Goal: Task Accomplishment & Management: Complete application form

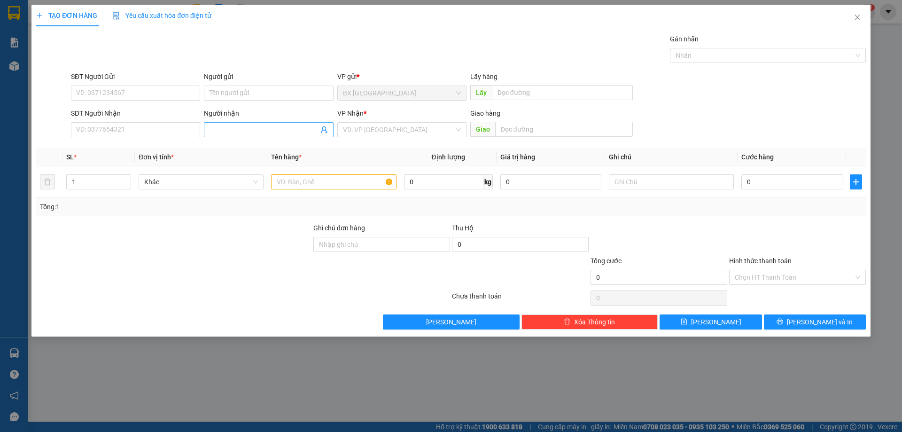
click at [289, 132] on input "Người nhận" at bounding box center [264, 130] width 109 height 10
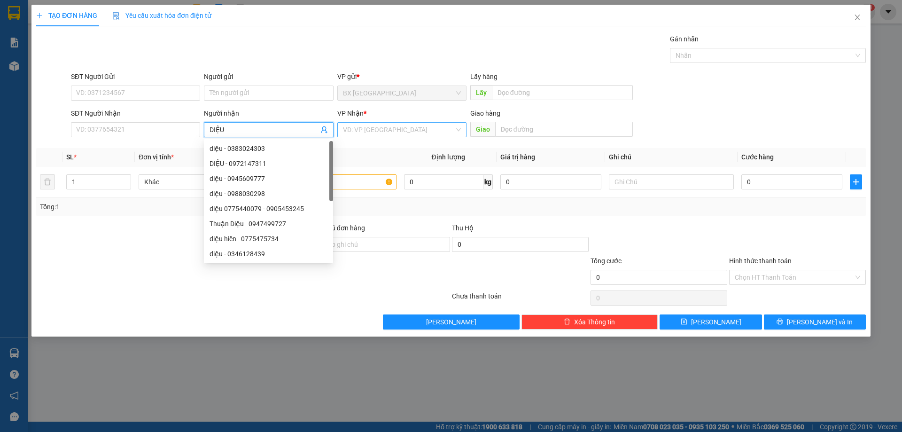
type input "DIỆU"
click at [378, 131] on input "search" at bounding box center [398, 130] width 111 height 14
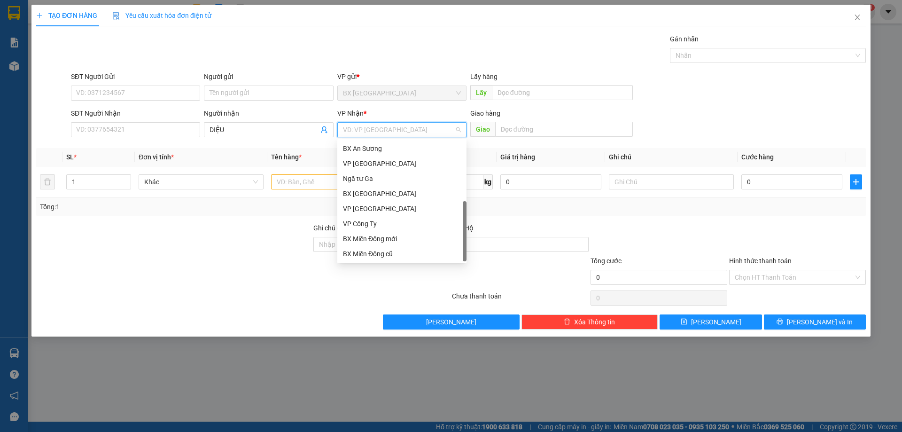
click at [386, 264] on div "Dọc đường" at bounding box center [402, 269] width 118 height 10
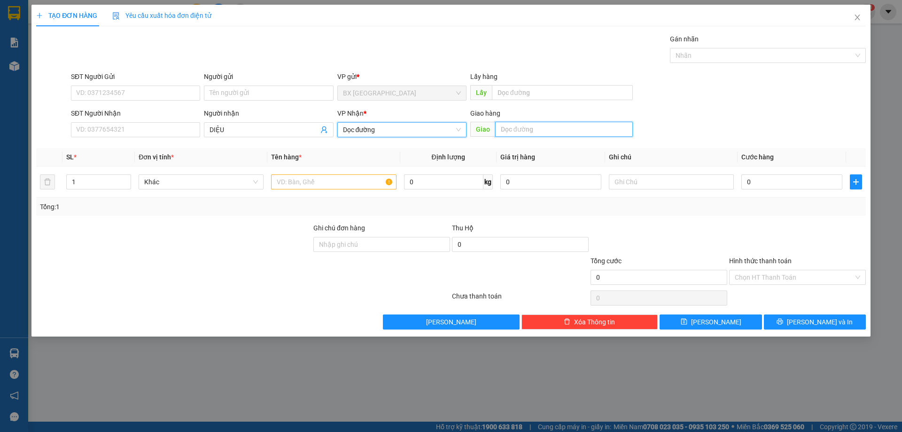
click at [517, 135] on input "text" at bounding box center [564, 129] width 138 height 15
type input "[PERSON_NAME]"
click at [362, 182] on input "text" at bounding box center [333, 181] width 125 height 15
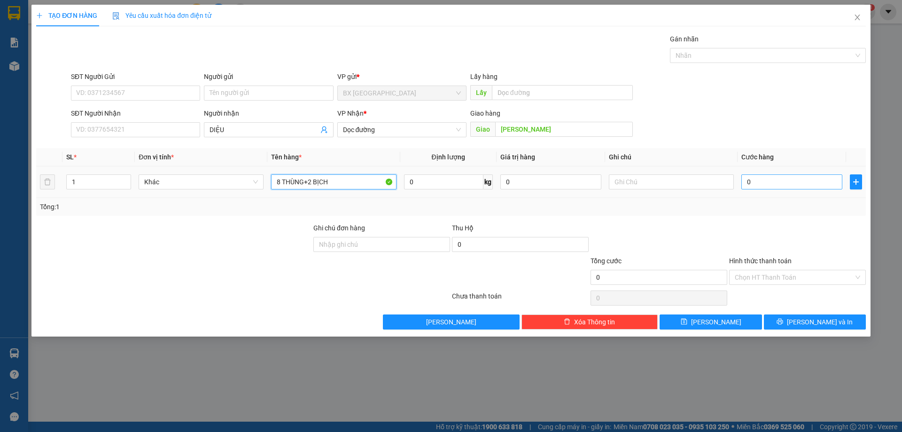
type input "8 THÙNG+2 BỊCH"
click at [761, 182] on input "0" at bounding box center [792, 181] width 101 height 15
type input "6"
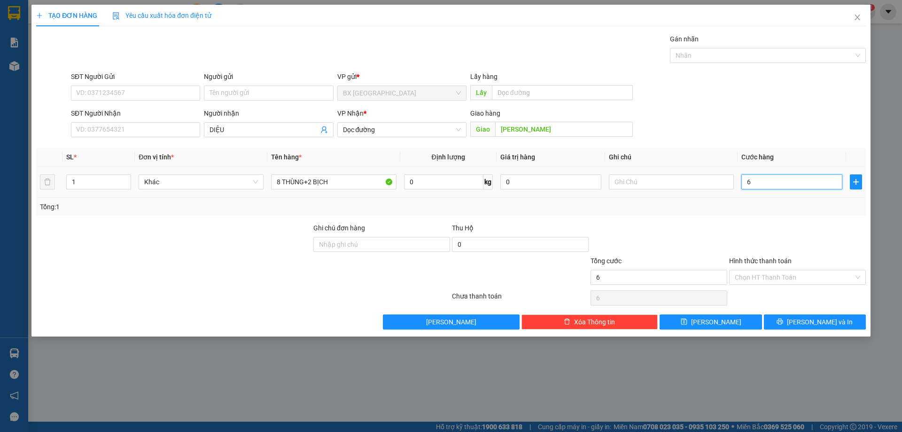
type input "62"
type input "620"
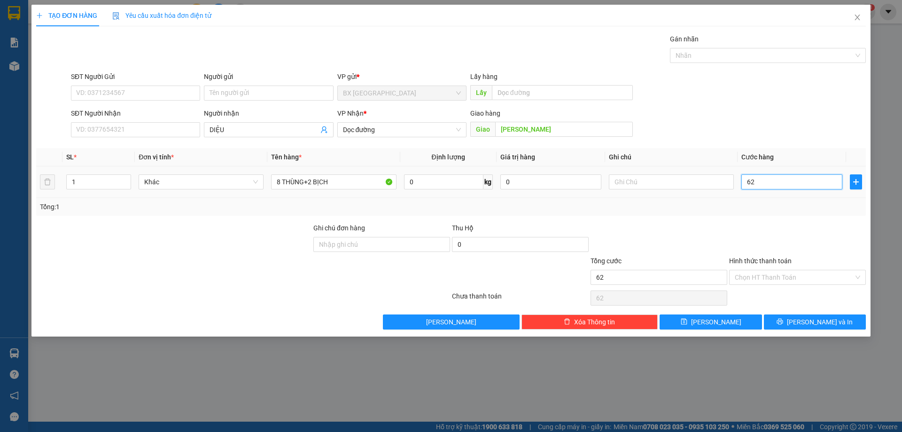
type input "620"
type input "6.200"
type input "62.000"
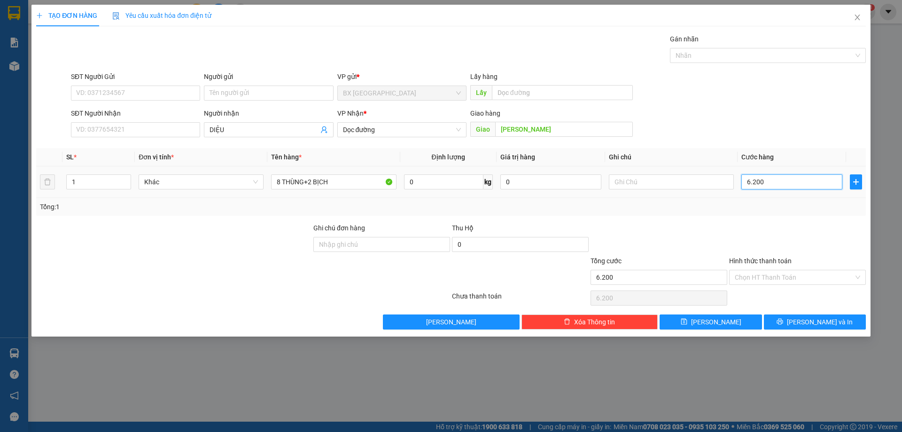
type input "62.000"
type input "620.000"
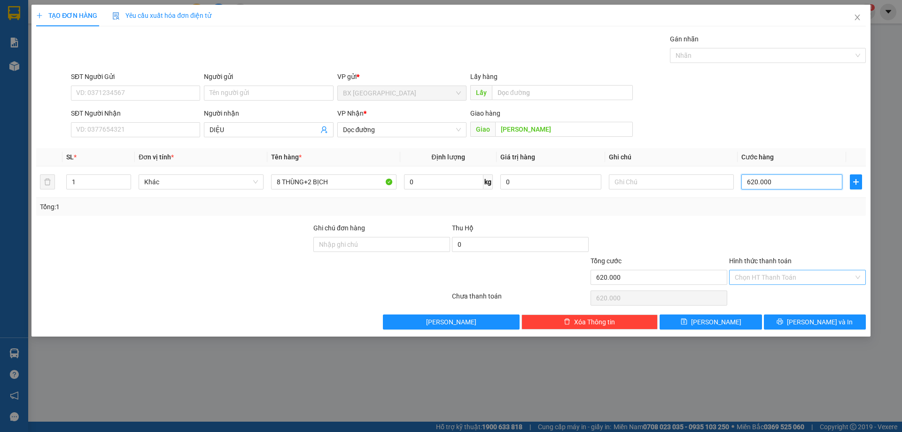
type input "620.000"
click at [792, 278] on input "Hình thức thanh toán" at bounding box center [794, 277] width 119 height 14
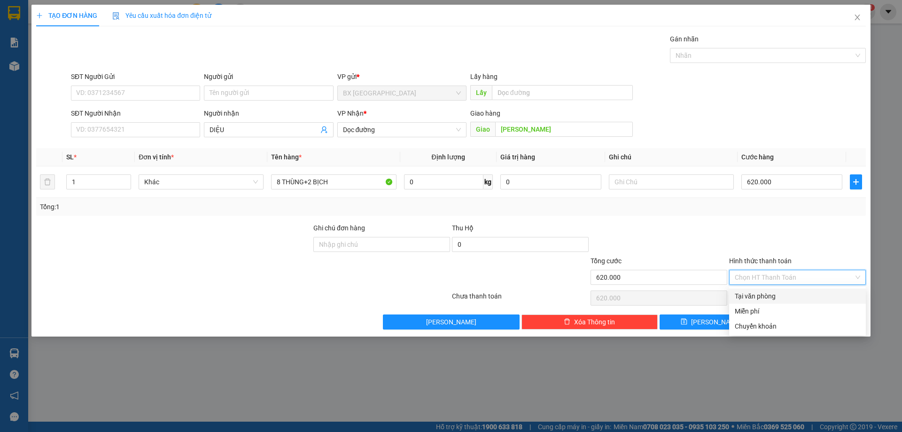
click at [783, 296] on div "Tại văn phòng" at bounding box center [797, 296] width 125 height 10
type input "0"
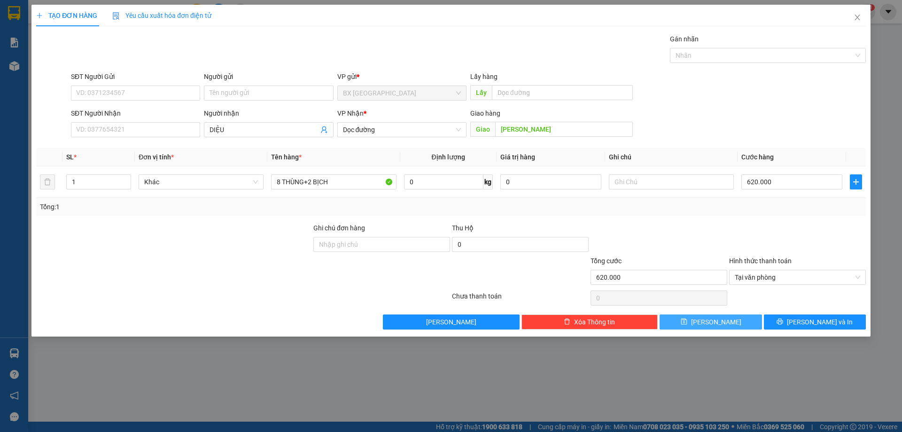
click at [732, 321] on button "[PERSON_NAME]" at bounding box center [711, 321] width 102 height 15
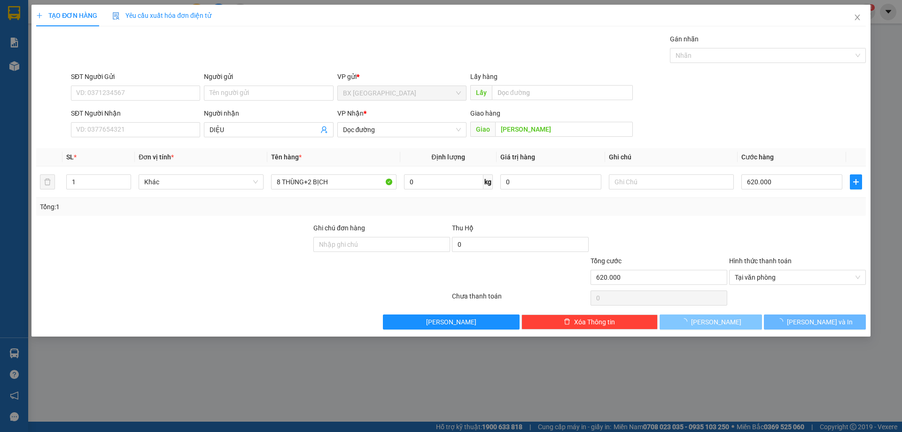
type input "0"
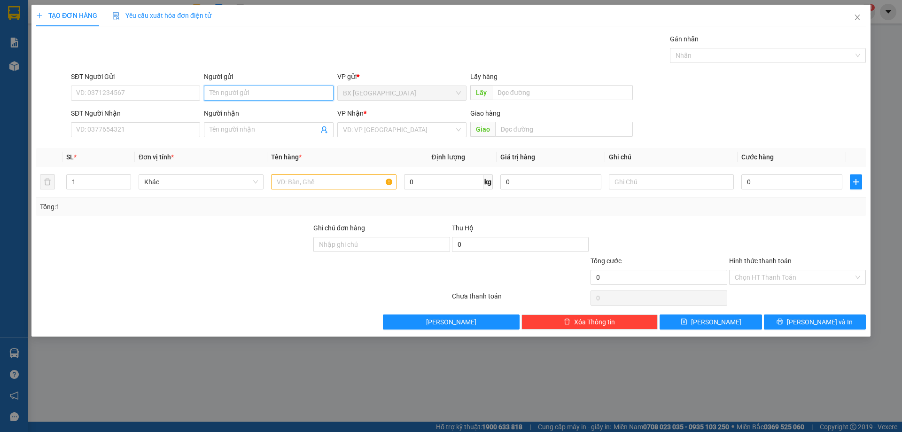
click at [287, 95] on input "Người gửi" at bounding box center [268, 93] width 129 height 15
type input "QUÝ TK"
click at [167, 135] on input "SĐT Người Nhận" at bounding box center [135, 129] width 129 height 15
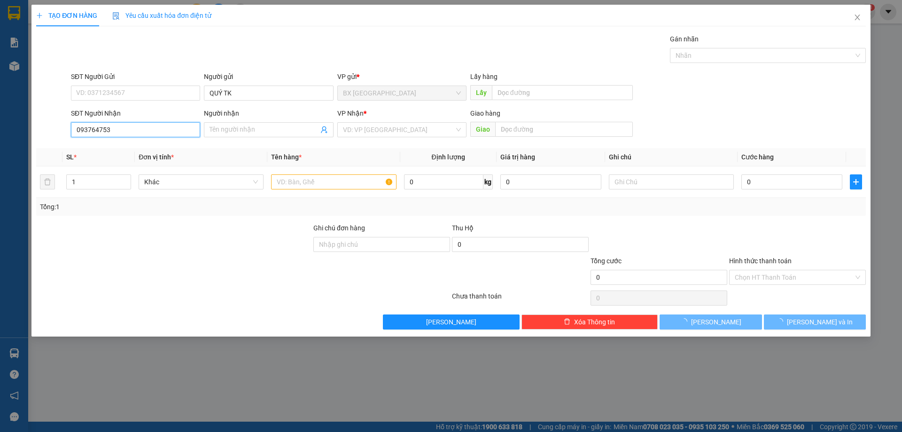
type input "0937647539"
click at [170, 132] on input "0937647539" at bounding box center [135, 129] width 129 height 15
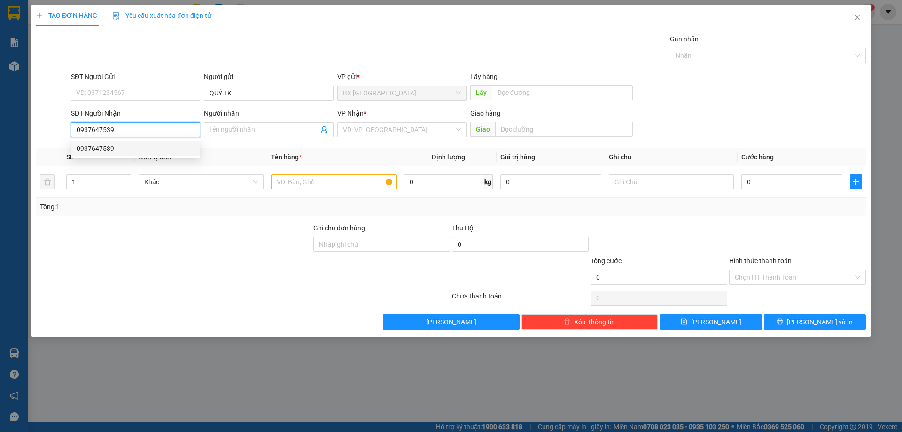
click at [139, 149] on div "0937647539" at bounding box center [136, 148] width 118 height 10
type input "AN SƯƠNG"
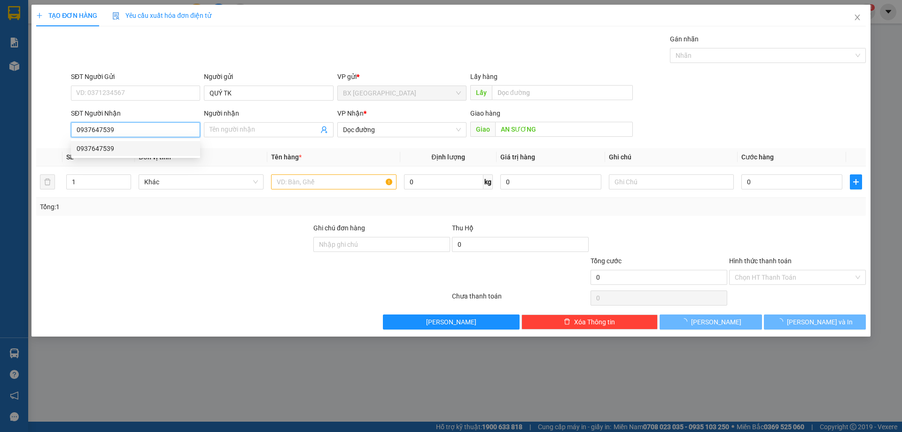
type input "180.000"
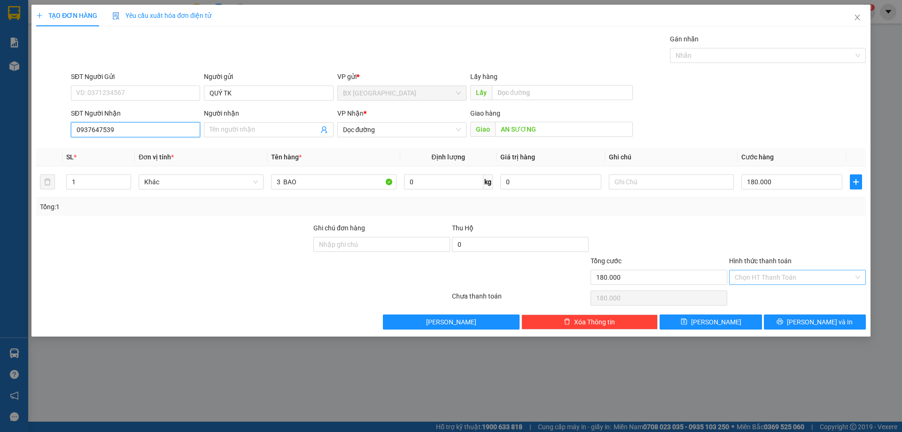
type input "0937647539"
click at [776, 280] on input "Hình thức thanh toán" at bounding box center [794, 277] width 119 height 14
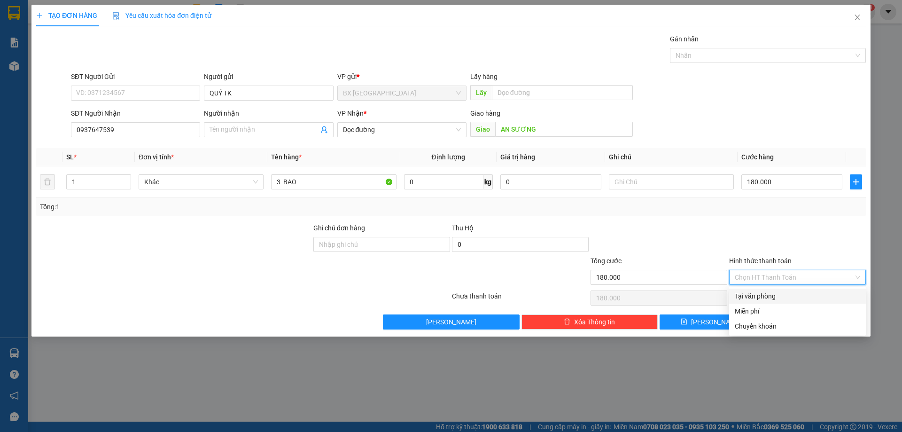
click at [755, 297] on div "Tại văn phòng" at bounding box center [797, 296] width 125 height 10
type input "0"
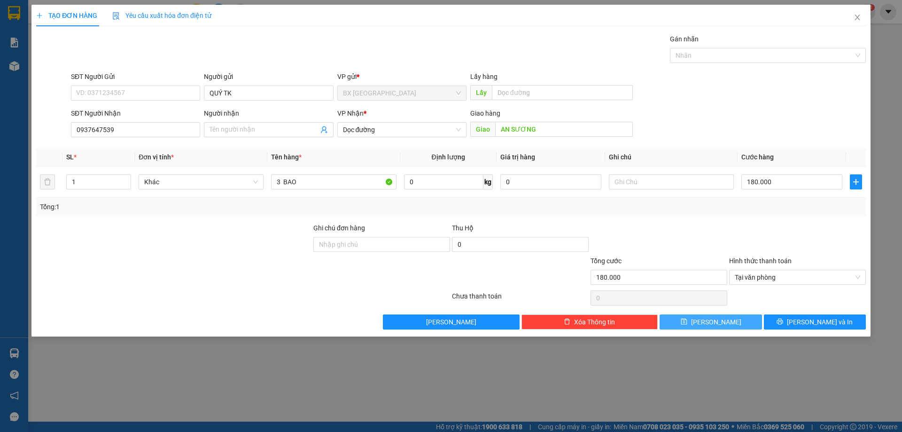
click at [721, 317] on span "[PERSON_NAME]" at bounding box center [716, 322] width 50 height 10
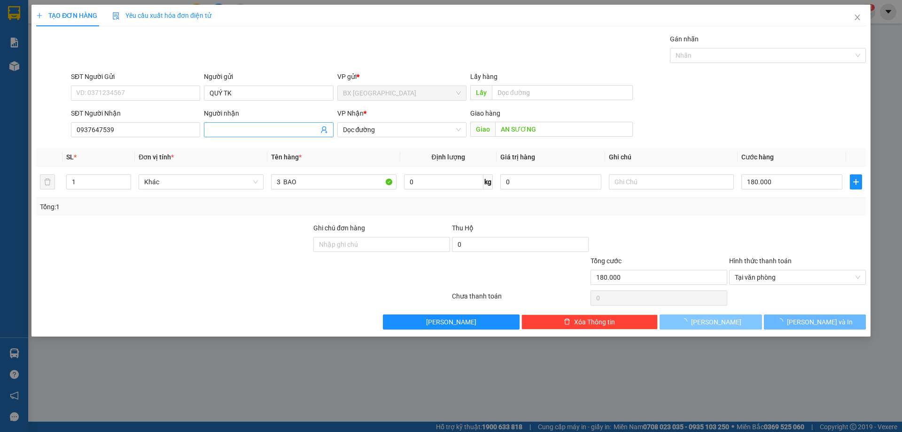
type input "0"
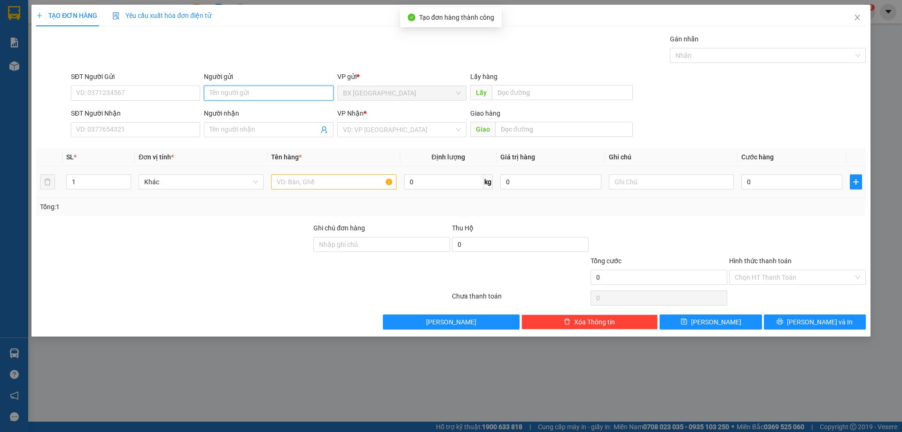
click at [243, 94] on input "Người gửi" at bounding box center [268, 93] width 129 height 15
type input "QUÝ TK"
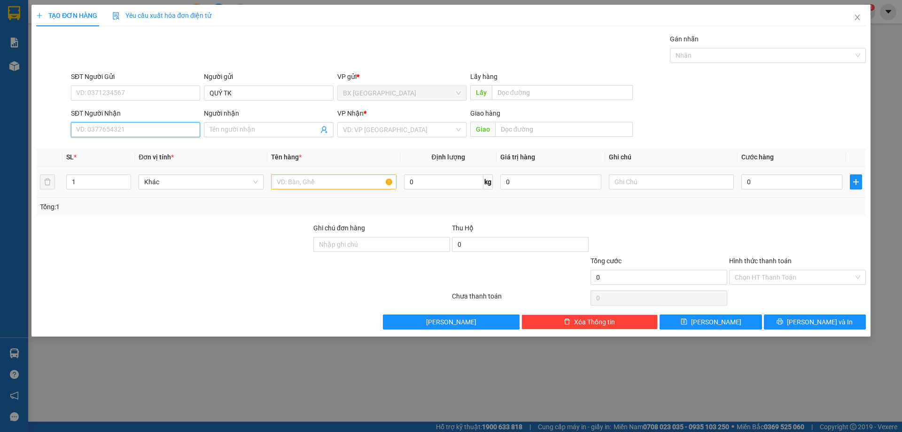
click at [184, 131] on input "SĐT Người Nhận" at bounding box center [135, 129] width 129 height 15
type input "0903901335"
drag, startPoint x: 118, startPoint y: 148, endPoint x: 306, endPoint y: 149, distance: 187.5
click at [118, 149] on div "0903901335 - VŨ" at bounding box center [136, 148] width 118 height 10
type input "VŨ"
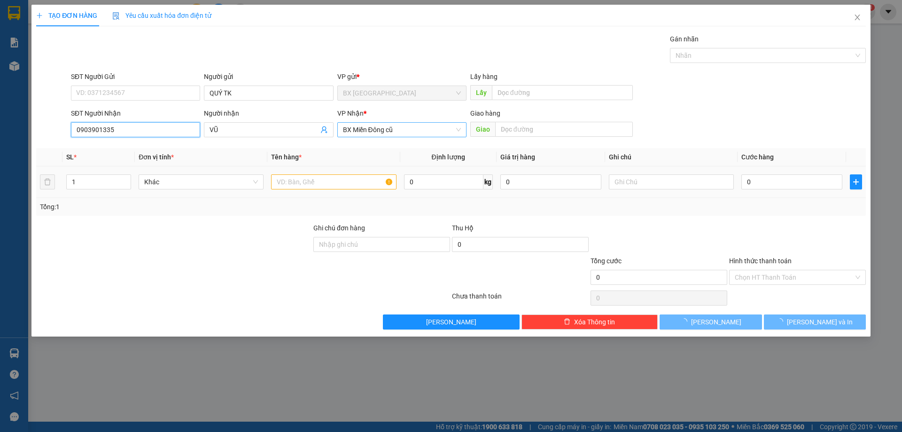
type input "40.000"
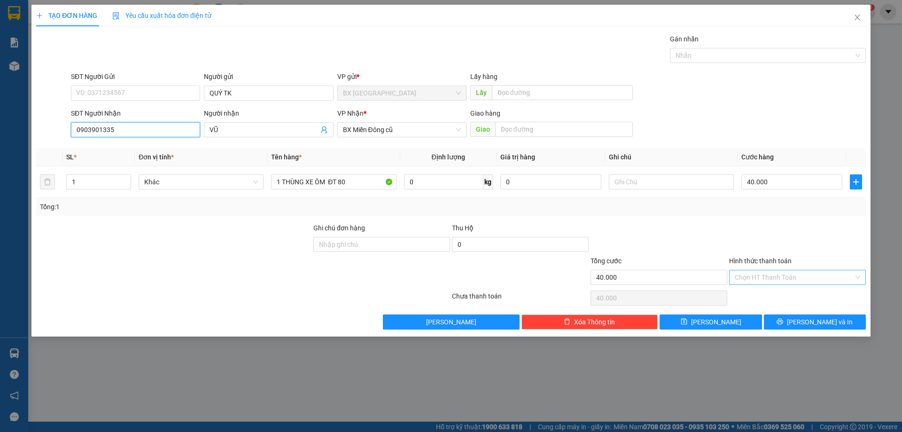
type input "0903901335"
click at [753, 280] on input "Hình thức thanh toán" at bounding box center [794, 277] width 119 height 14
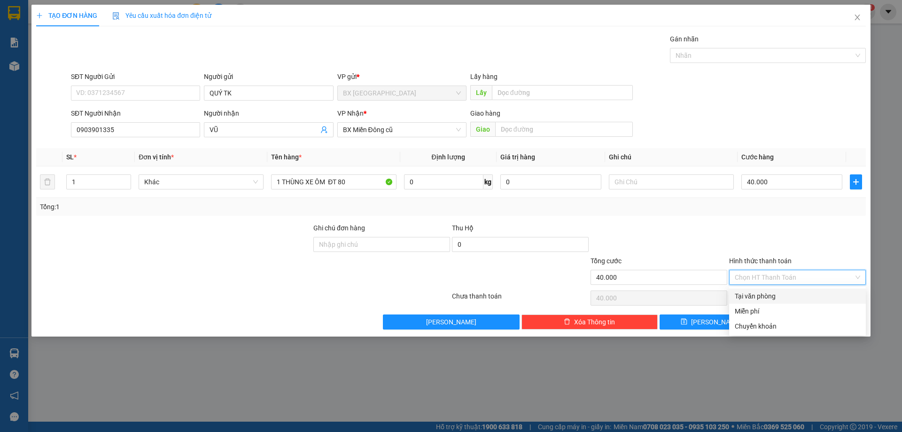
click at [756, 294] on div "Tại văn phòng" at bounding box center [797, 296] width 125 height 10
type input "0"
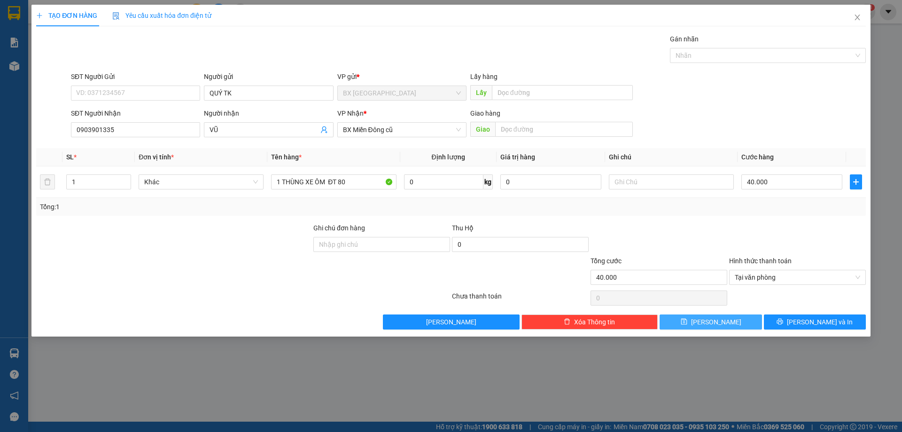
click at [724, 321] on button "[PERSON_NAME]" at bounding box center [711, 321] width 102 height 15
type input "0"
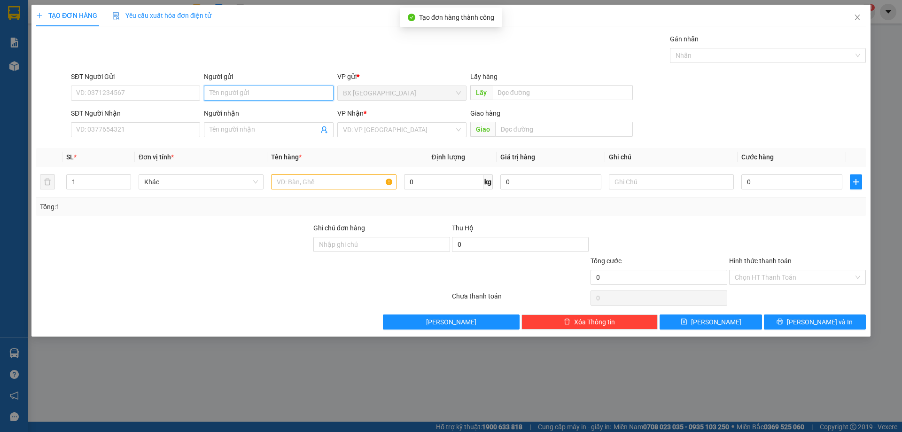
drag, startPoint x: 225, startPoint y: 100, endPoint x: 229, endPoint y: 92, distance: 8.4
click at [226, 97] on input "Người gửi" at bounding box center [268, 93] width 129 height 15
type input "QUÝ TK"
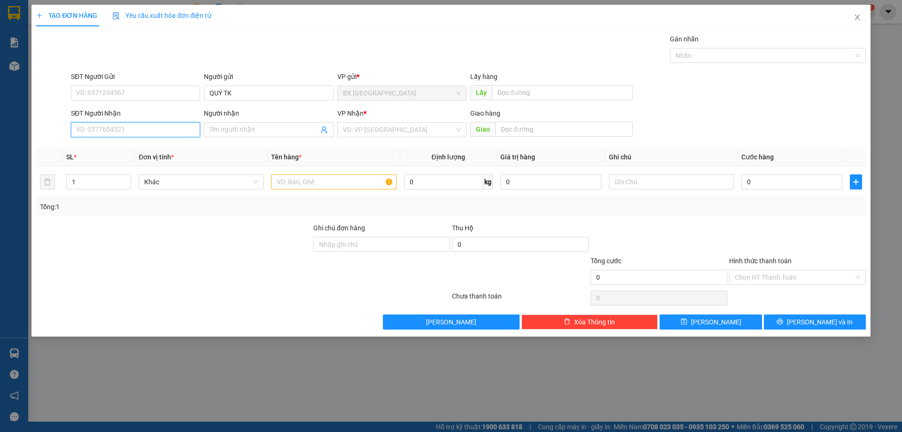
click at [146, 128] on input "SĐT Người Nhận" at bounding box center [135, 129] width 129 height 15
click at [73, 127] on input "327931991" at bounding box center [135, 129] width 129 height 15
type input "0327931991"
click at [136, 135] on input "0327931991" at bounding box center [135, 129] width 129 height 15
click at [129, 148] on div "0327931991" at bounding box center [136, 148] width 118 height 10
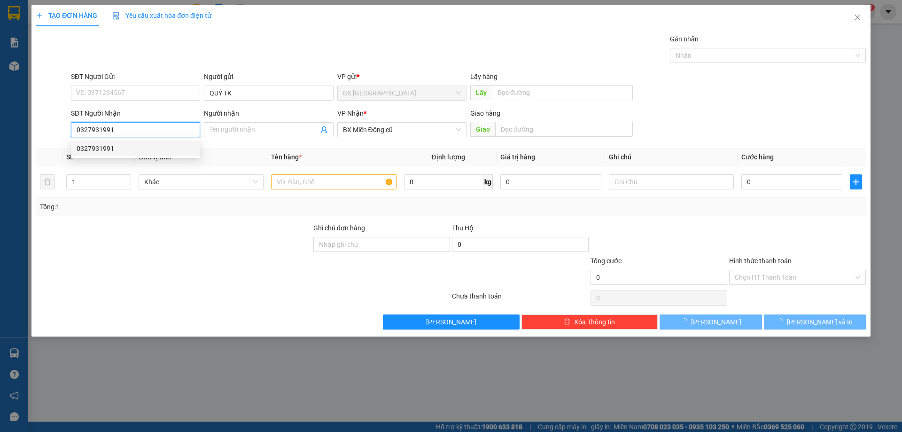
type input "70.000"
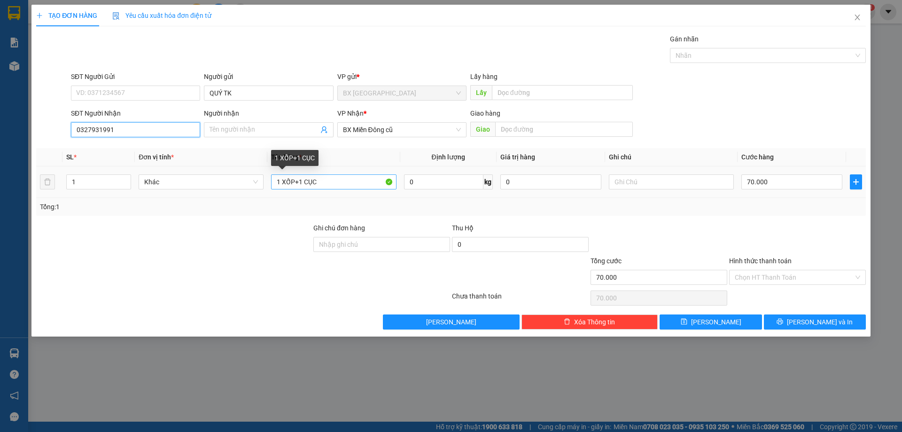
type input "0327931991"
drag, startPoint x: 292, startPoint y: 180, endPoint x: 330, endPoint y: 185, distance: 37.9
click at [330, 185] on input "1 XỐP+1 CỤC" at bounding box center [333, 181] width 125 height 15
click at [327, 182] on input "1 XỐP+1 CỤC" at bounding box center [333, 181] width 125 height 15
drag, startPoint x: 295, startPoint y: 182, endPoint x: 320, endPoint y: 184, distance: 24.5
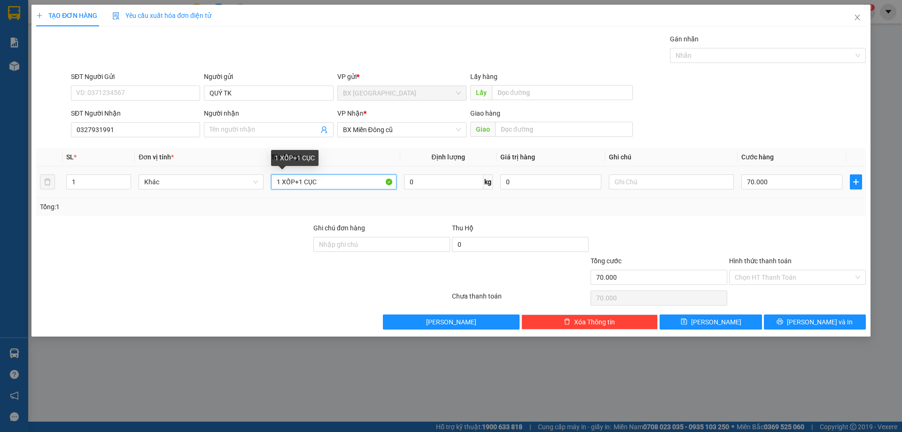
click at [320, 184] on input "1 XỐP+1 CỤC" at bounding box center [333, 181] width 125 height 15
type input "1 XỐP"
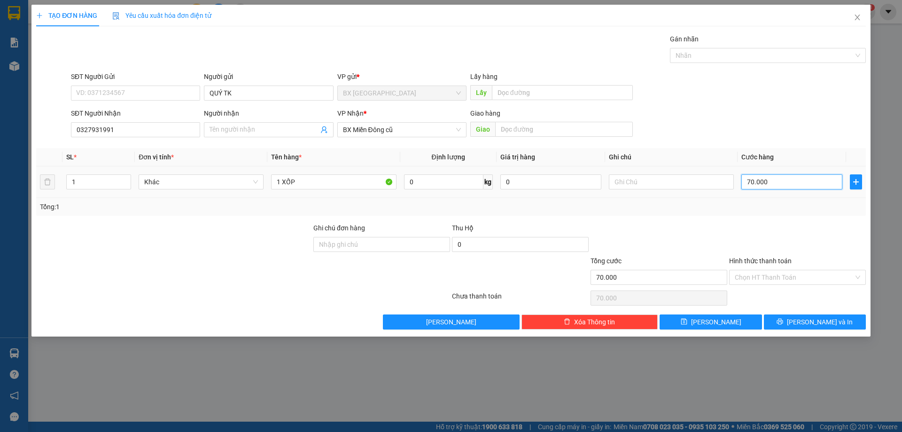
click at [810, 185] on input "70.000" at bounding box center [792, 181] width 101 height 15
type input "6"
type input "60"
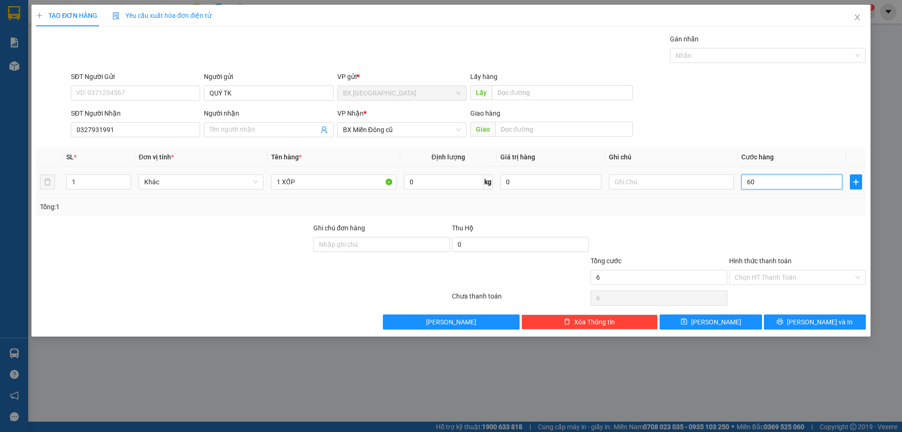
type input "60"
type input "600"
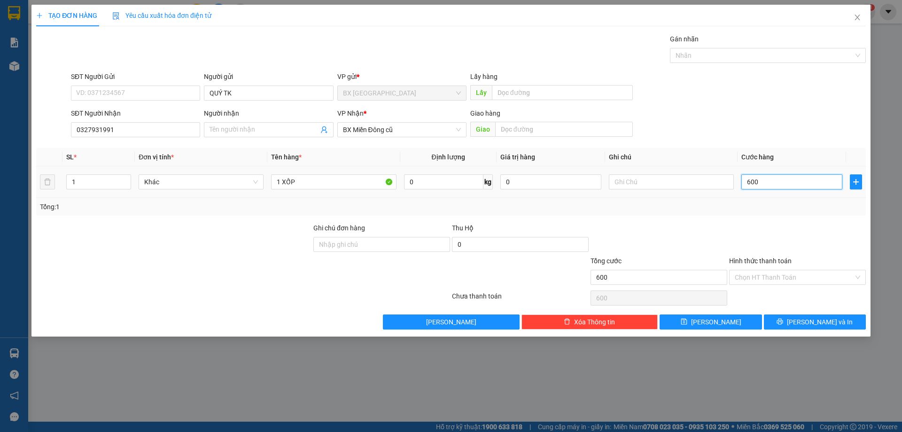
type input "6.000"
type input "60.000"
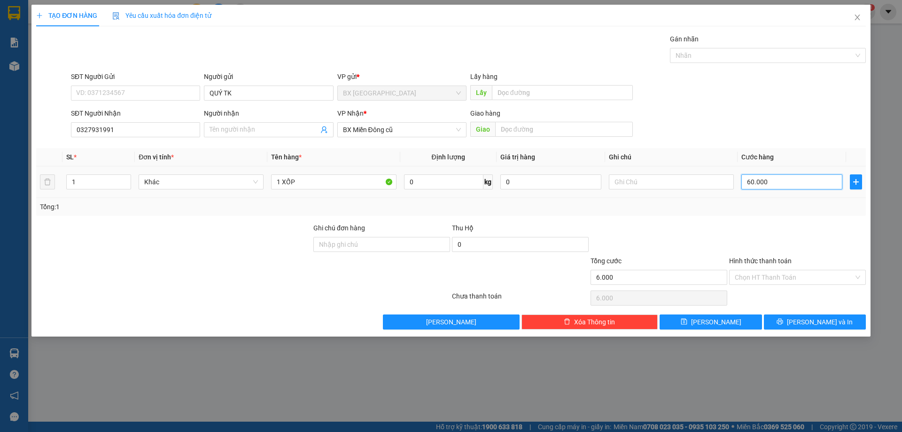
type input "60.000"
click at [786, 276] on input "Hình thức thanh toán" at bounding box center [794, 277] width 119 height 14
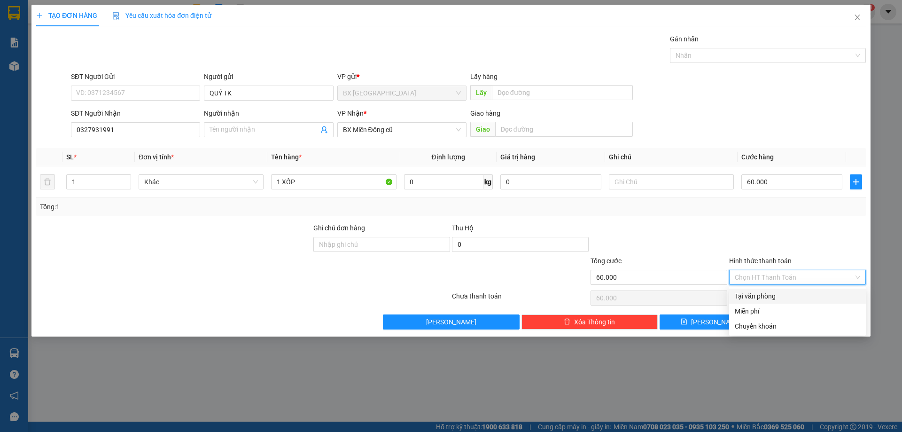
click at [767, 298] on div "Tại văn phòng" at bounding box center [797, 296] width 125 height 10
type input "0"
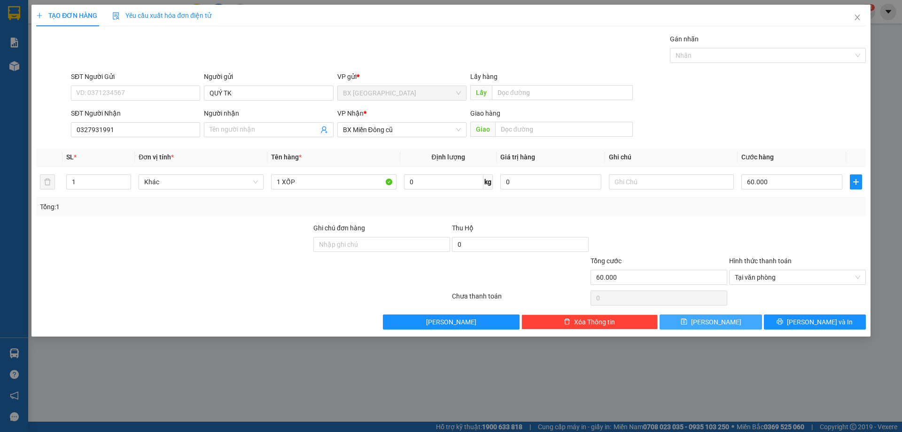
click at [723, 324] on button "[PERSON_NAME]" at bounding box center [711, 321] width 102 height 15
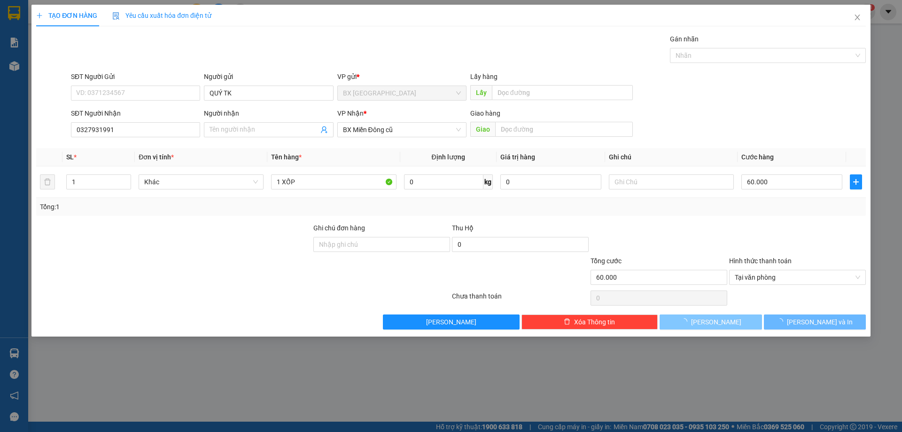
type input "0"
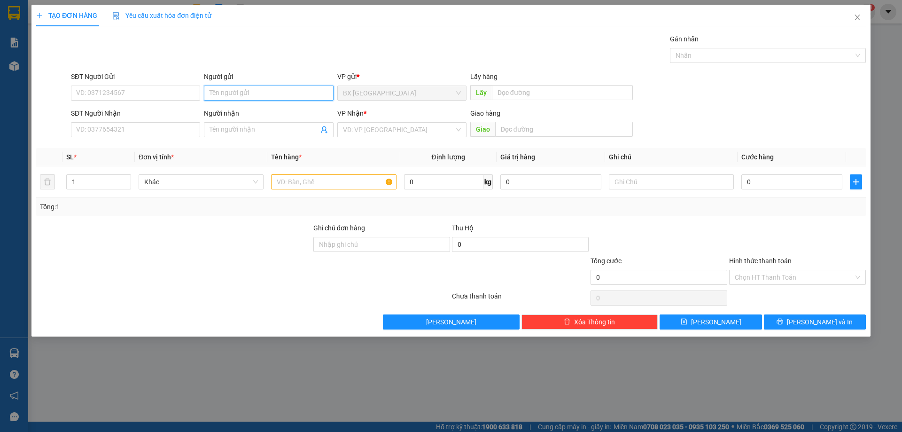
click at [288, 90] on input "Người gửi" at bounding box center [268, 93] width 129 height 15
type input "HOÀNG TK"
click at [177, 136] on input "SĐT Người Nhận" at bounding box center [135, 129] width 129 height 15
type input "0973380274"
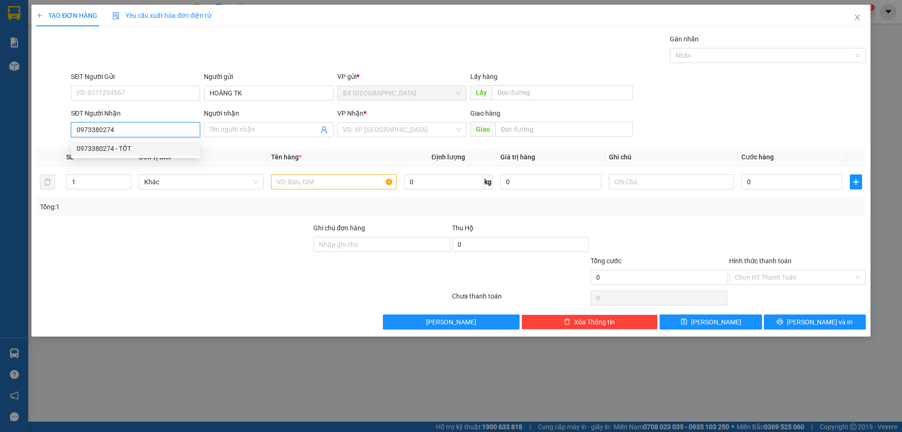
click at [190, 128] on input "0973380274" at bounding box center [135, 129] width 129 height 15
click at [166, 146] on div "0973380274 - TỐT" at bounding box center [136, 148] width 118 height 10
type input "TỐT"
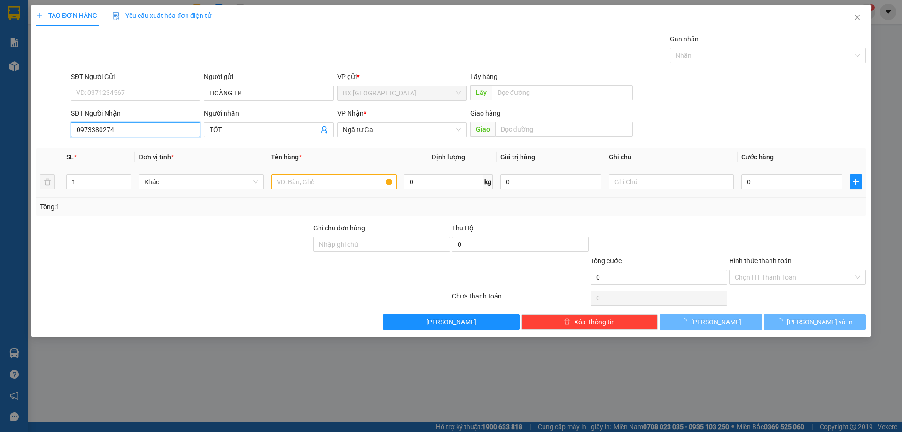
type input "350.000"
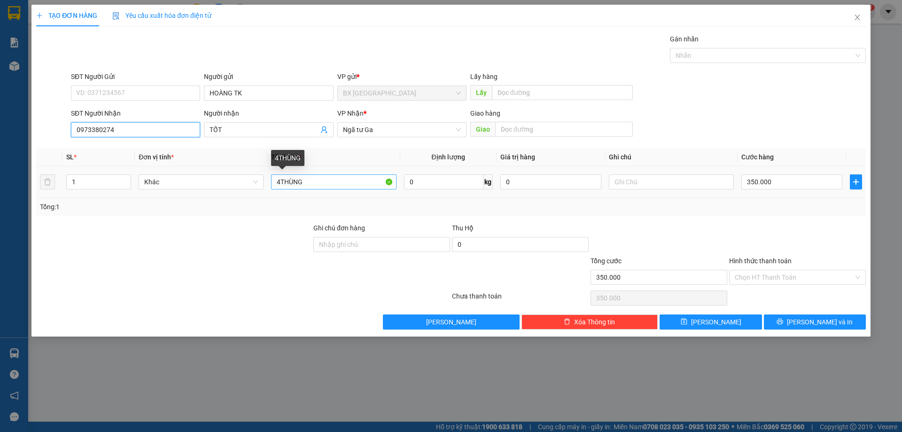
type input "0973380274"
click at [280, 182] on input "4THÙNG" at bounding box center [333, 181] width 125 height 15
type input "3THÙNG"
click at [814, 187] on input "350.000" at bounding box center [792, 181] width 101 height 15
type input "2"
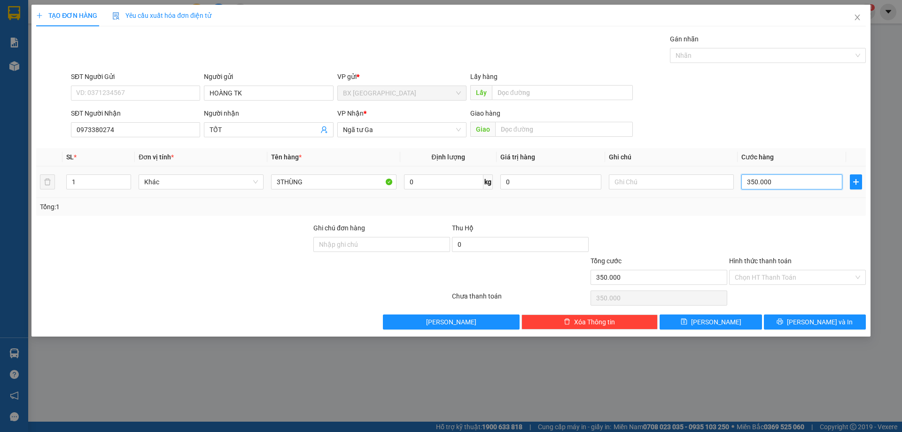
type input "2"
type input "28"
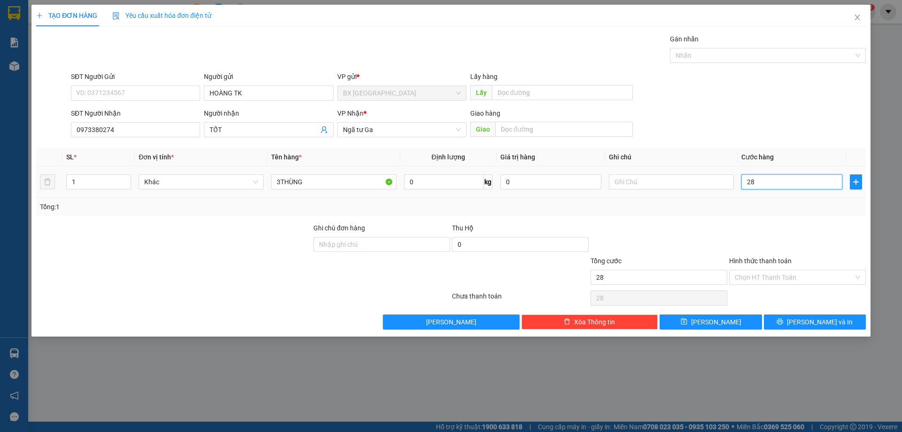
type input "280"
type input "2.800"
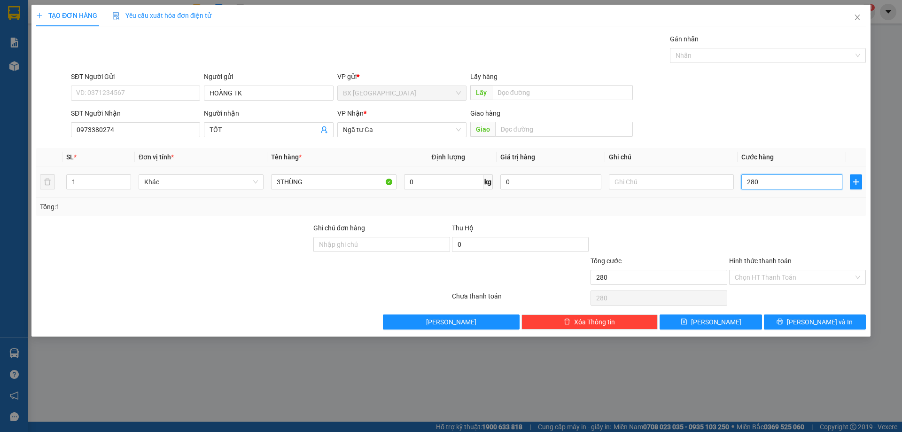
type input "2.800"
type input "28.000"
type input "280.000"
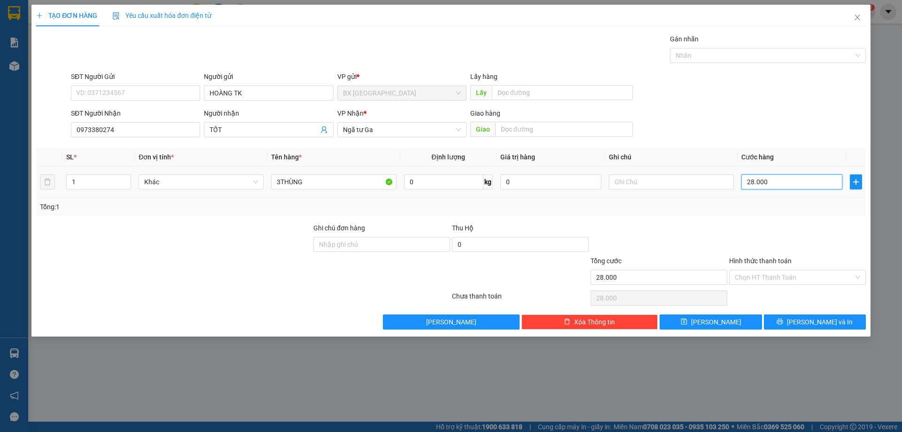
type input "280.000"
click at [688, 321] on icon "save" at bounding box center [684, 321] width 7 height 7
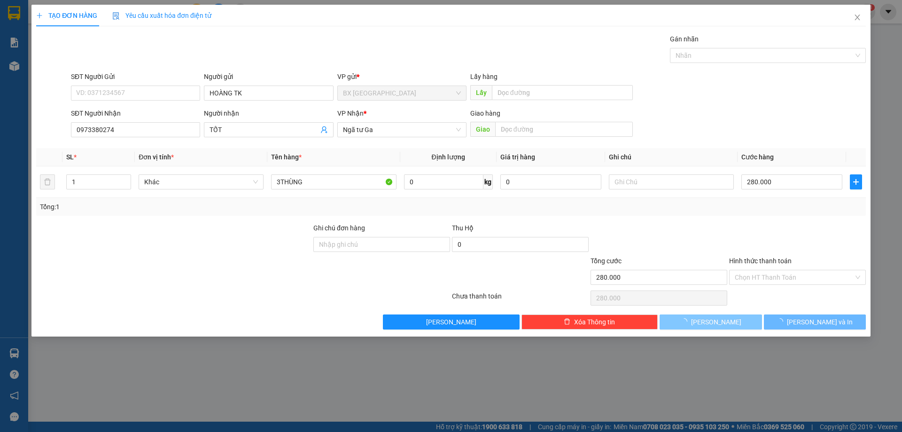
type input "0"
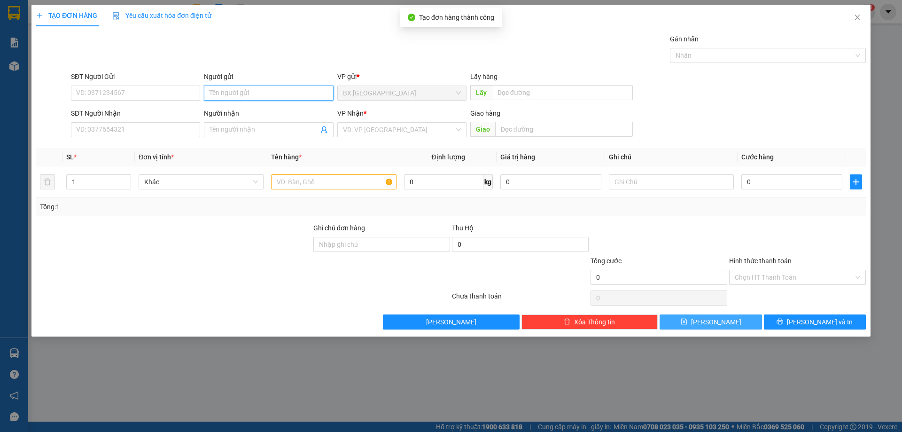
click at [223, 92] on input "Người gửi" at bounding box center [268, 93] width 129 height 15
type input "HOÀNG TK"
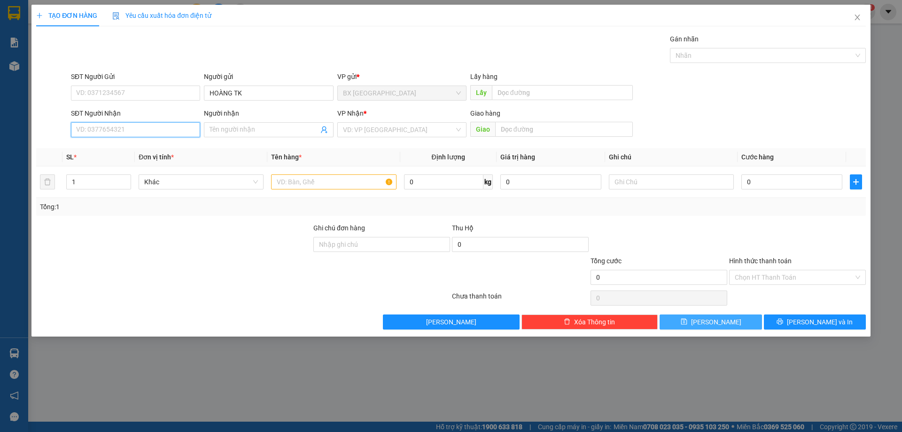
click at [177, 126] on input "SĐT Người Nhận" at bounding box center [135, 129] width 129 height 15
click at [152, 130] on input "0377170000" at bounding box center [135, 129] width 129 height 15
type input "0377170000"
click at [397, 124] on input "search" at bounding box center [398, 130] width 111 height 14
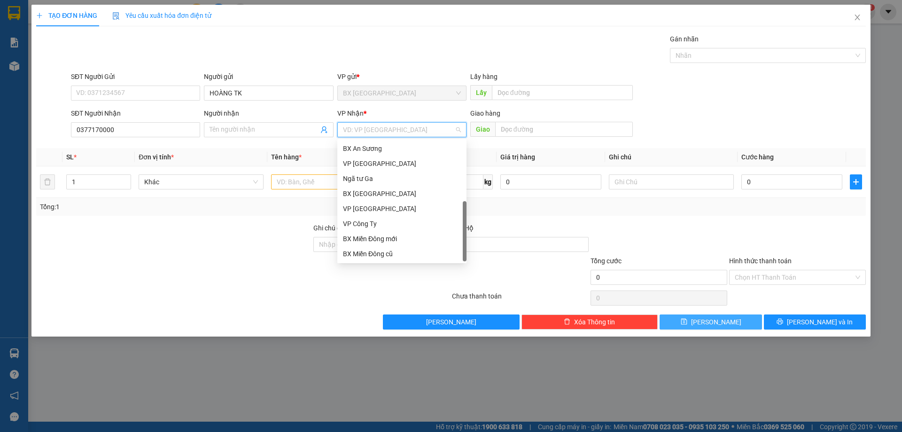
click at [385, 264] on div "Dọc đường" at bounding box center [402, 269] width 118 height 10
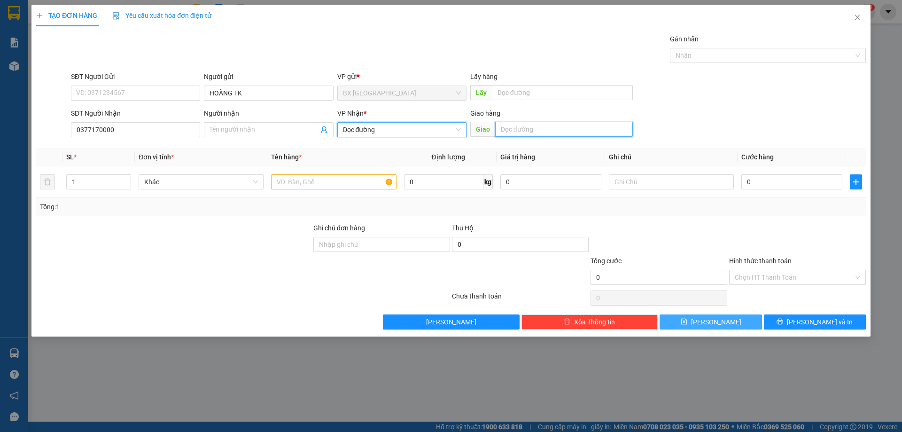
click at [552, 132] on input "text" at bounding box center [564, 129] width 138 height 15
type input "NHA TRANG"
click at [382, 178] on input "text" at bounding box center [333, 181] width 125 height 15
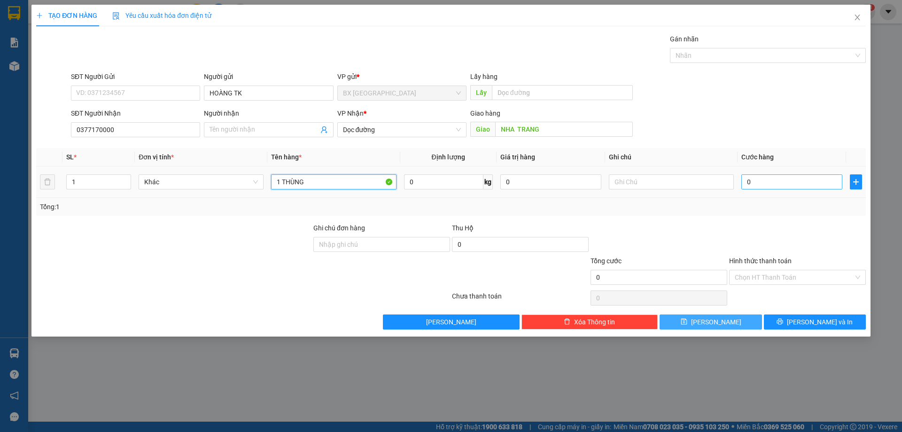
type input "1 THÙNG"
click at [764, 179] on input "0" at bounding box center [792, 181] width 101 height 15
type input "1"
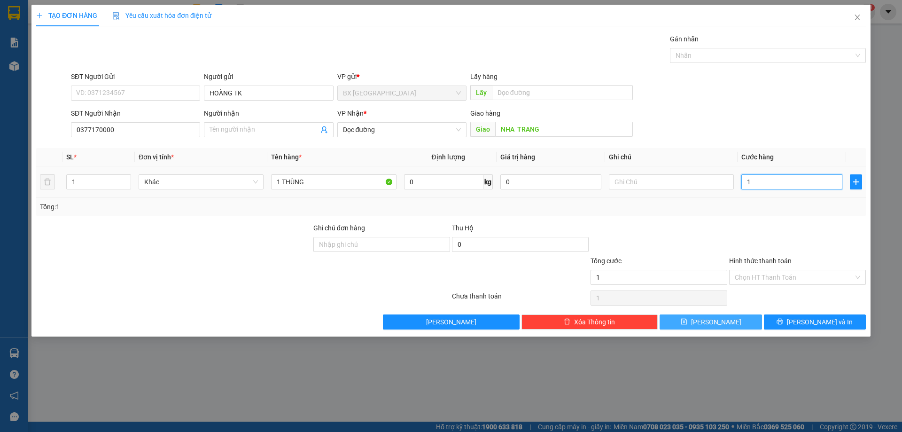
type input "13"
type input "130"
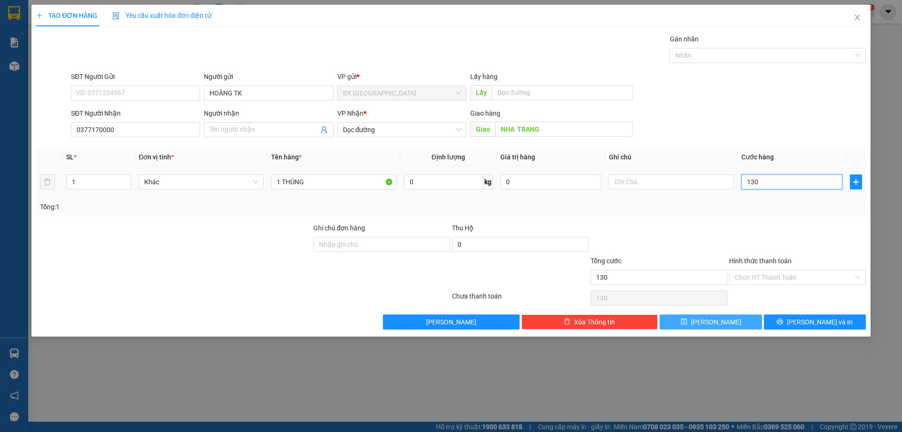
type input "1.300"
type input "13.000"
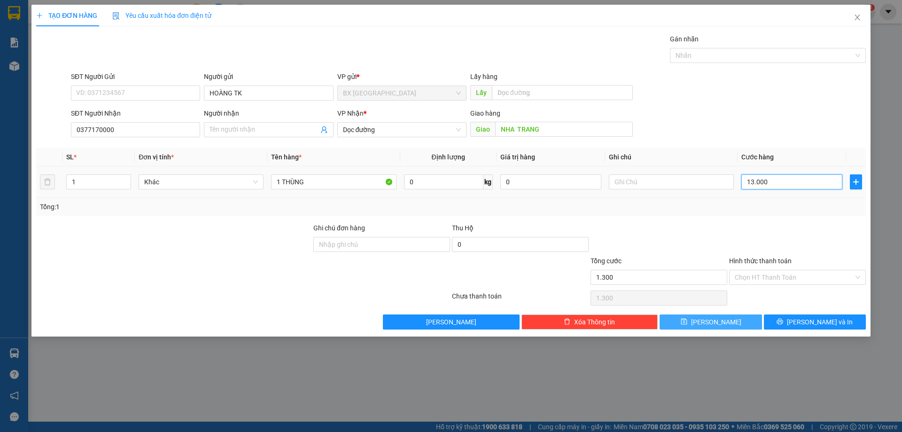
type input "13.000"
type input "130.000"
click at [734, 316] on button "[PERSON_NAME]" at bounding box center [711, 321] width 102 height 15
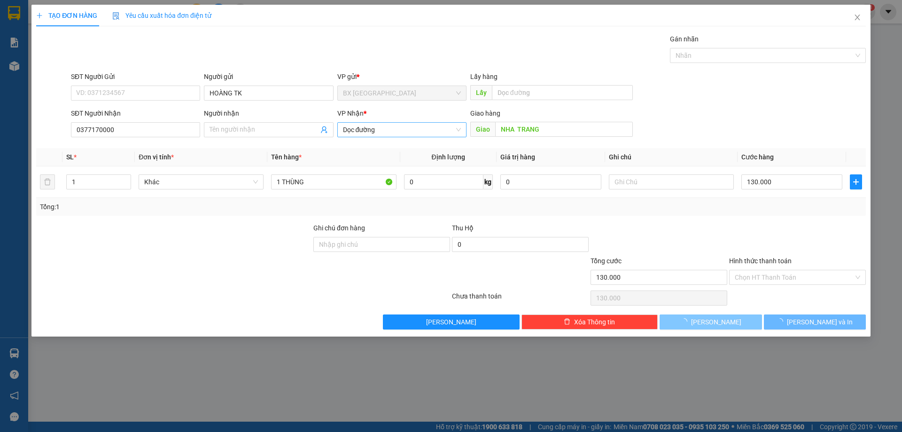
type input "0"
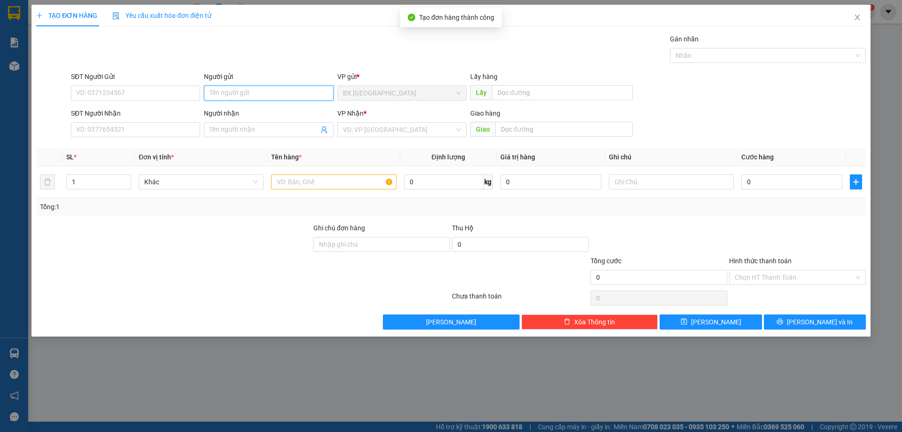
click at [252, 90] on input "Người gửi" at bounding box center [268, 93] width 129 height 15
type input "J"
type input "HOANG TK"
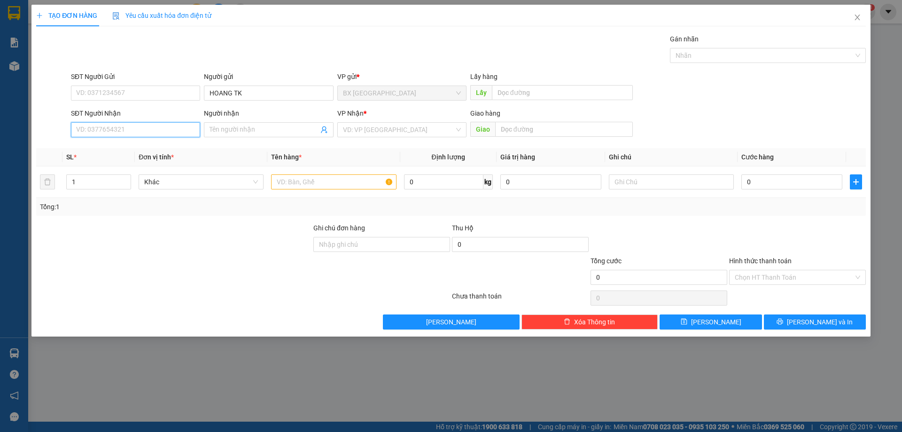
click at [141, 128] on input "SĐT Người Nhận" at bounding box center [135, 129] width 129 height 15
type input "0847140418"
drag, startPoint x: 143, startPoint y: 149, endPoint x: 167, endPoint y: 131, distance: 30.5
click at [144, 149] on div "0847140418" at bounding box center [136, 148] width 118 height 10
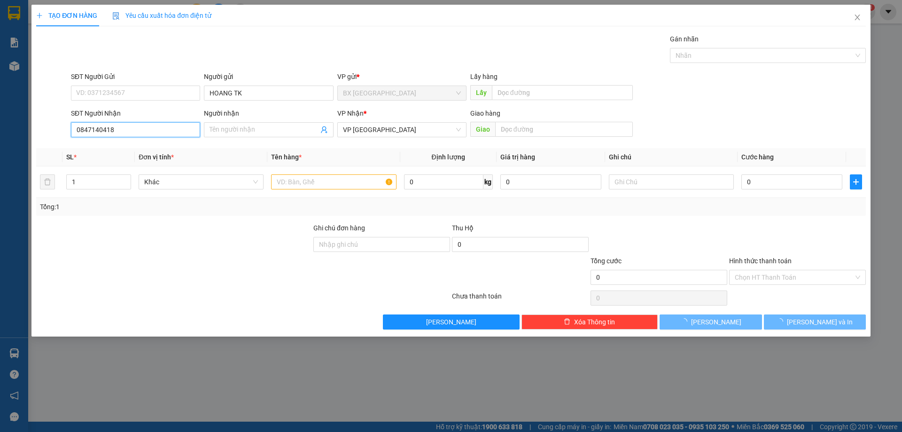
type input "40.000"
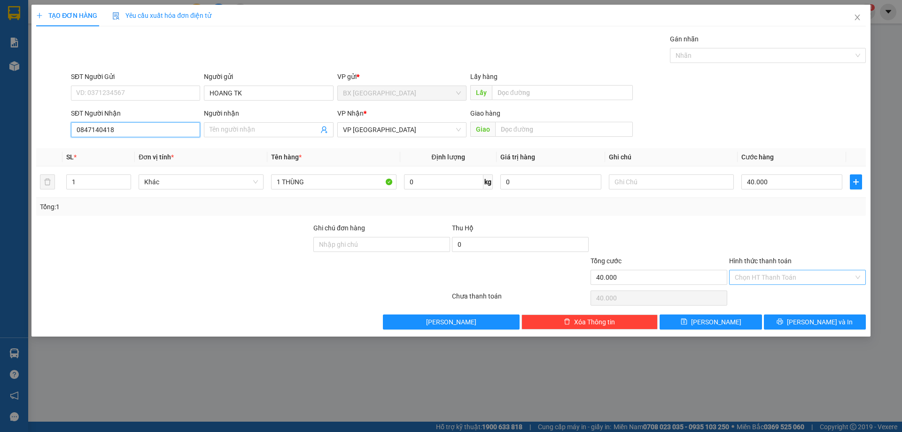
type input "0847140418"
click at [762, 273] on input "Hình thức thanh toán" at bounding box center [794, 277] width 119 height 14
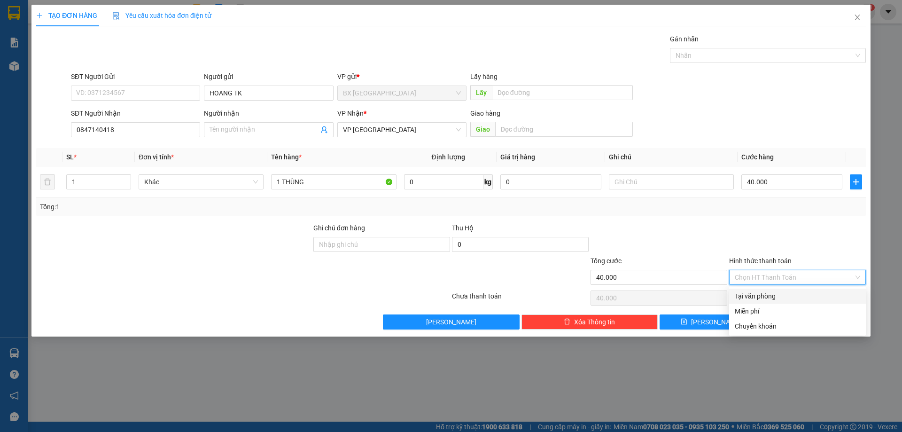
click at [763, 297] on div "Tại văn phòng" at bounding box center [797, 296] width 125 height 10
type input "0"
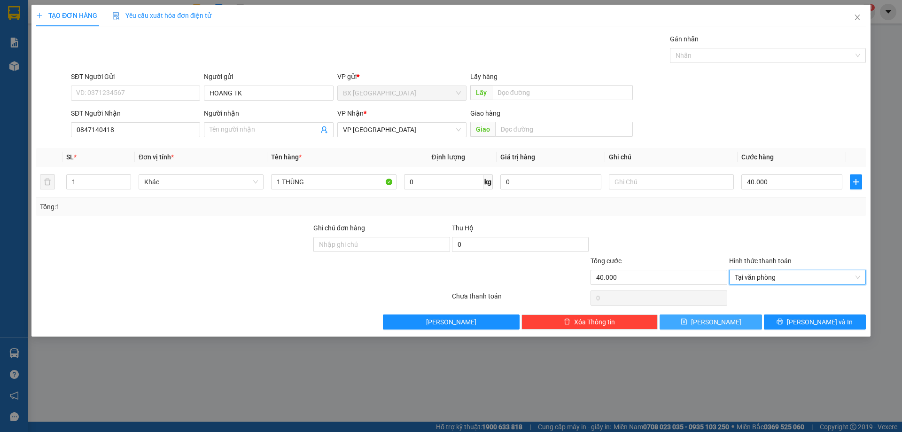
click at [732, 323] on button "[PERSON_NAME]" at bounding box center [711, 321] width 102 height 15
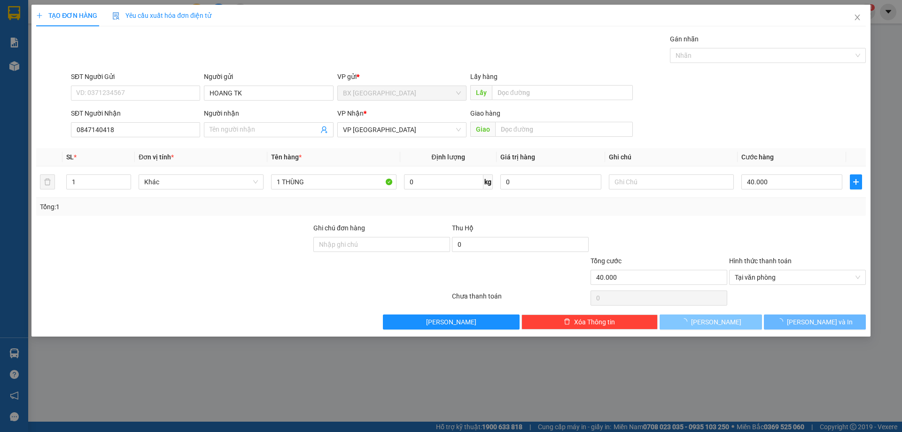
type input "0"
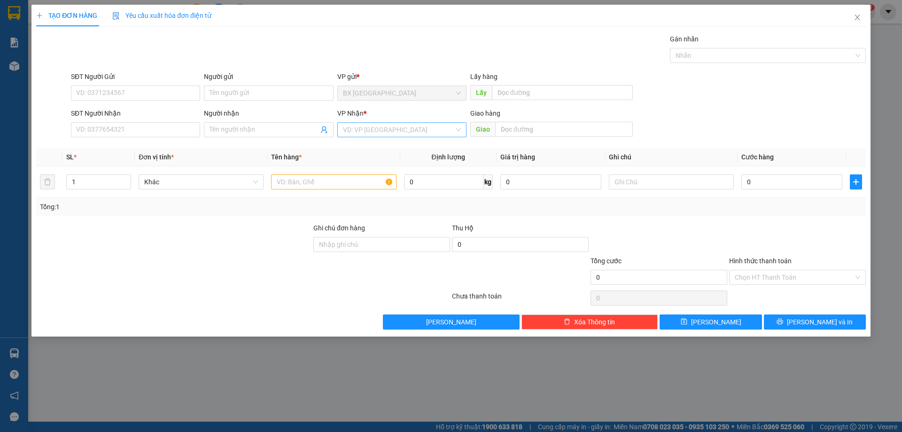
click at [407, 125] on input "search" at bounding box center [398, 130] width 111 height 14
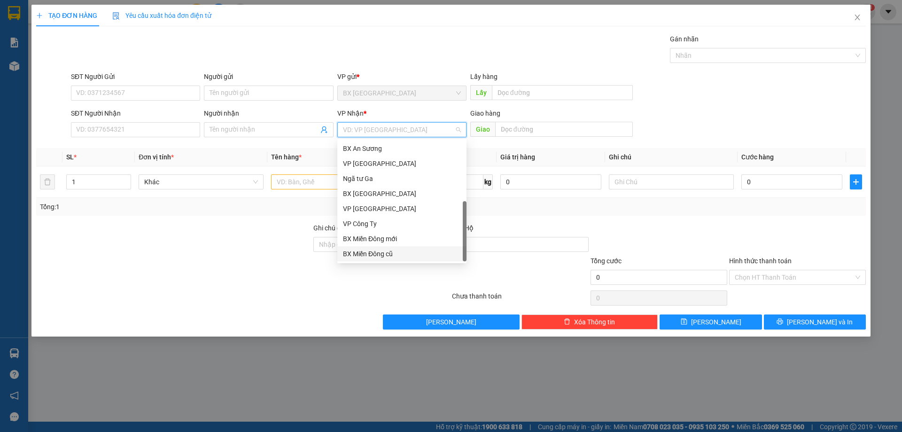
click at [395, 249] on div "BX Miền Đông cũ" at bounding box center [402, 254] width 118 height 10
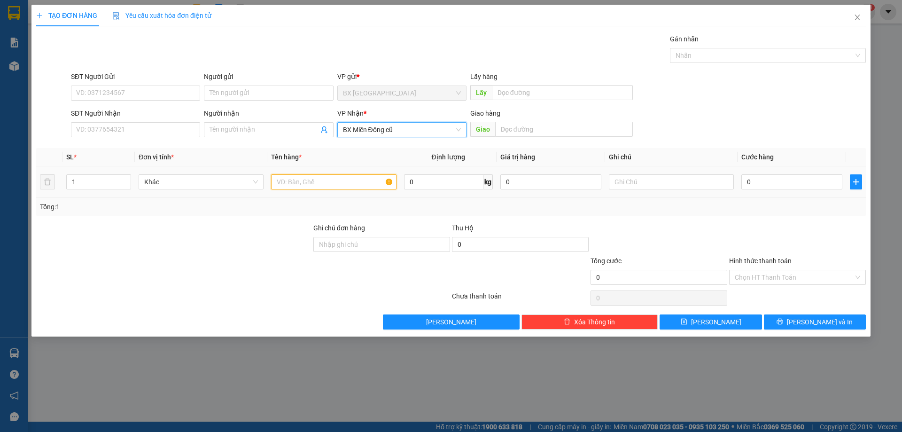
click at [343, 184] on input "text" at bounding box center [333, 181] width 125 height 15
type input "HOÀNG TK"
drag, startPoint x: 740, startPoint y: 184, endPoint x: 768, endPoint y: 183, distance: 27.3
click at [742, 184] on td "0" at bounding box center [792, 181] width 109 height 31
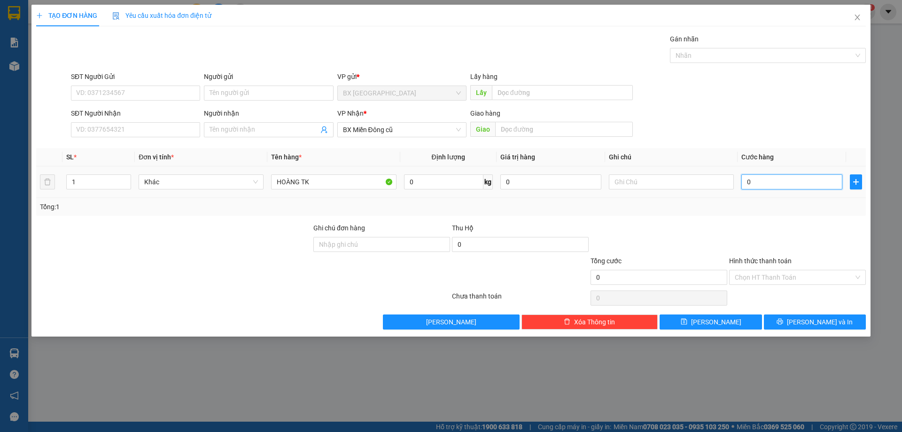
click at [768, 183] on input "0" at bounding box center [792, 181] width 101 height 15
type input "2"
type input "232"
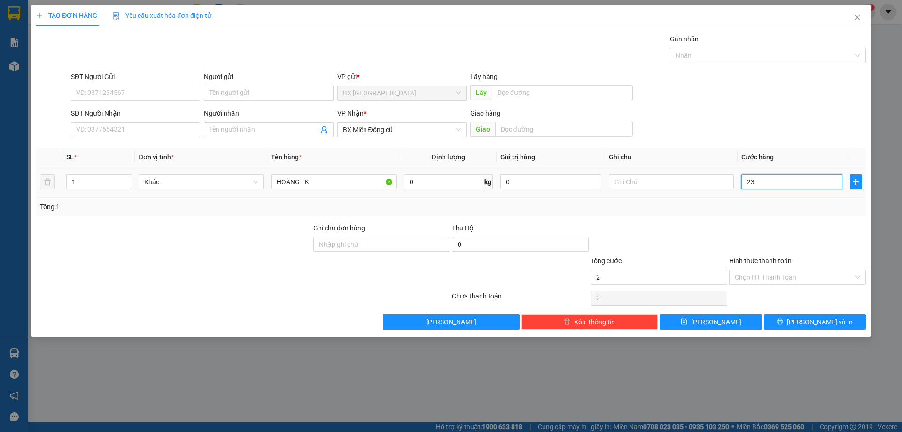
type input "232"
type input "2.320"
type input "23.200"
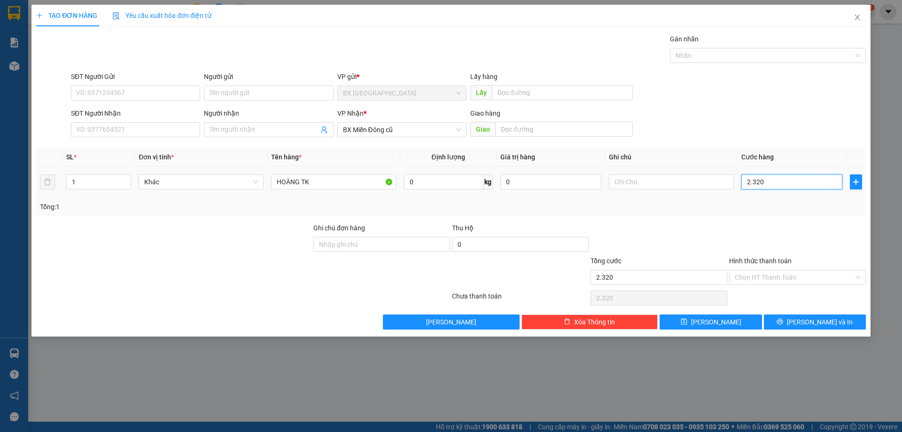
type input "23.200"
type input "232.000"
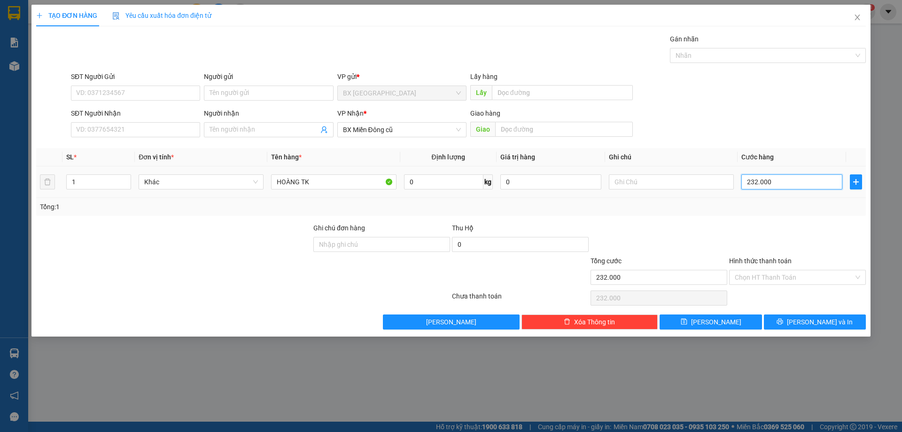
type input "23.200"
type input "0"
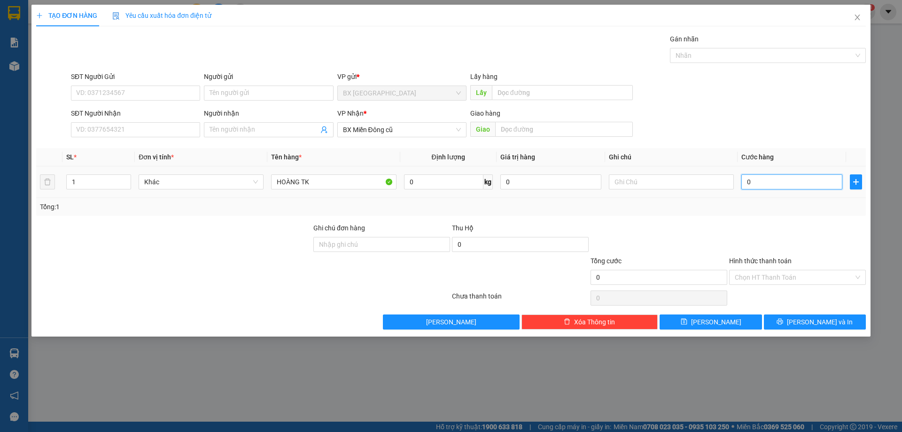
type input "0"
type input "2"
type input "02"
type input "23"
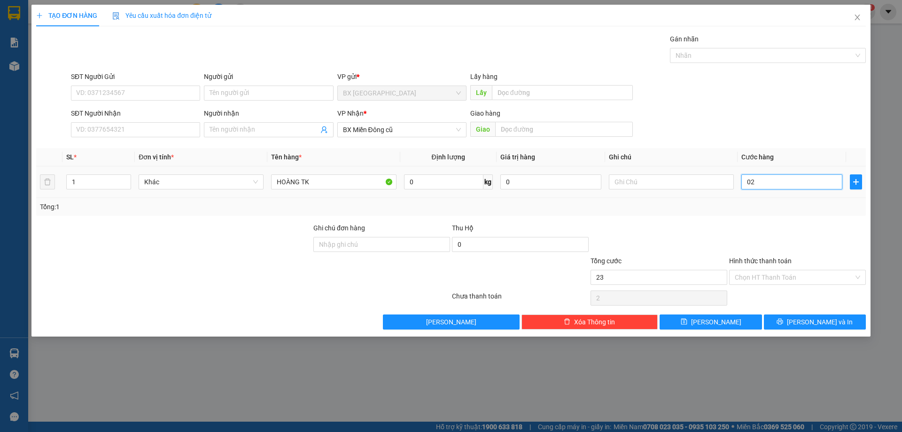
type input "23"
type input "023"
type input "230"
type input "0.230"
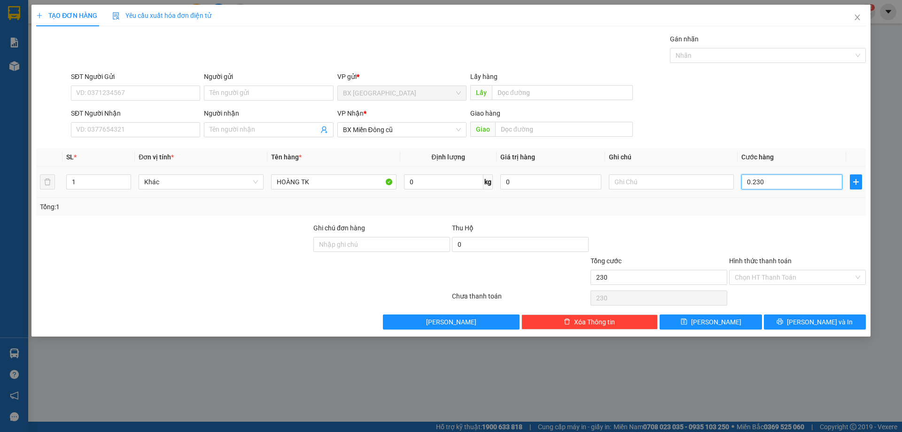
type input "2.300"
type input "02.300"
type input "23.000"
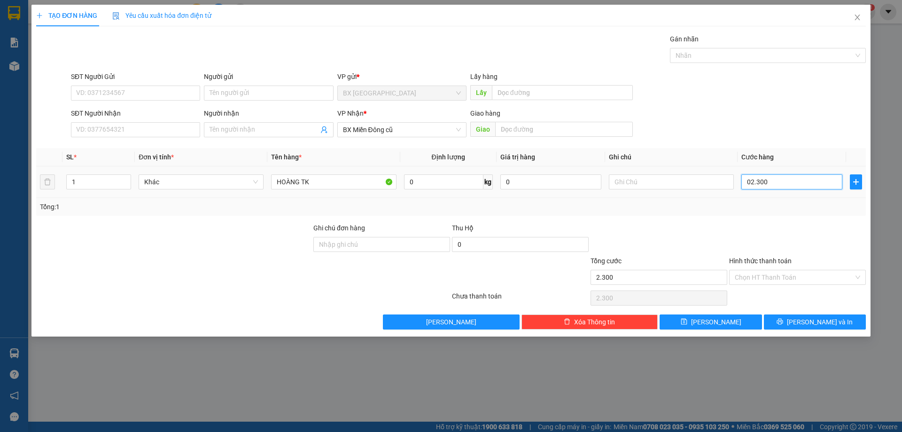
type input "023.000"
type input "230.000"
click at [792, 278] on input "Hình thức thanh toán" at bounding box center [794, 277] width 119 height 14
type input "230.000"
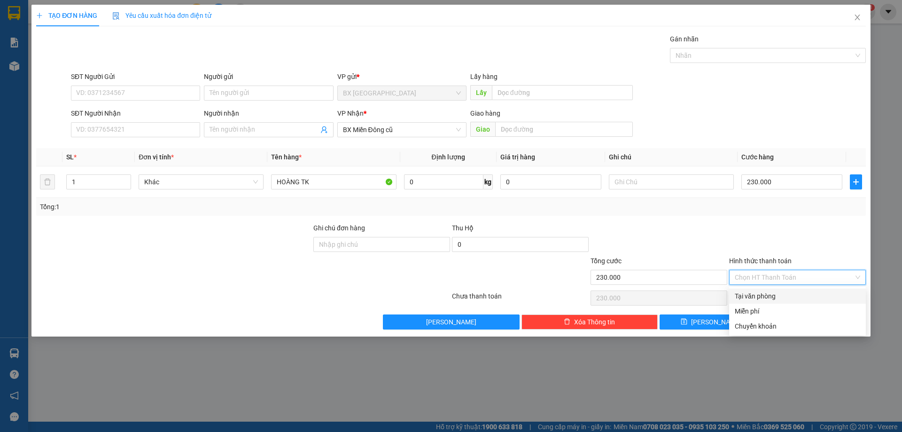
click at [797, 293] on div "Tại văn phòng" at bounding box center [797, 296] width 125 height 10
type input "0"
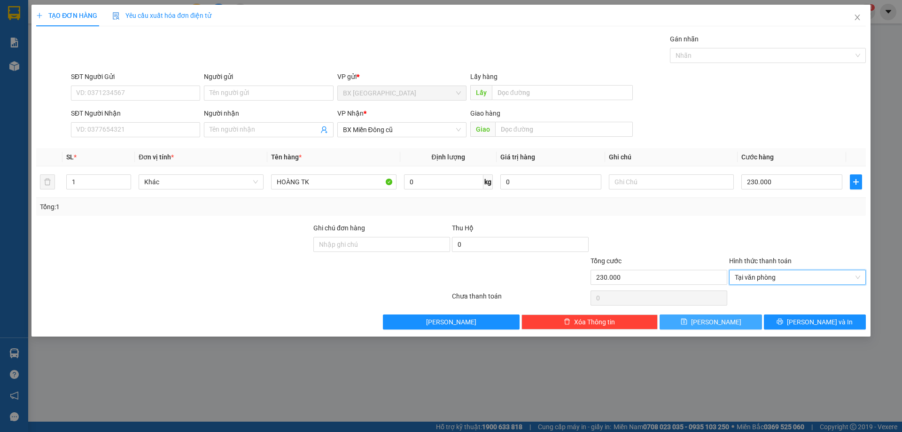
drag, startPoint x: 723, startPoint y: 323, endPoint x: 716, endPoint y: 313, distance: 11.7
click at [723, 321] on button "[PERSON_NAME]" at bounding box center [711, 321] width 102 height 15
type input "0"
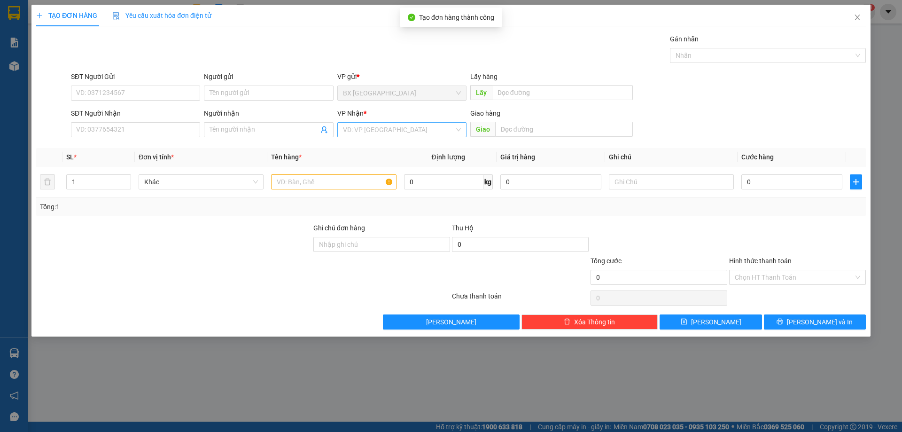
click at [380, 128] on input "search" at bounding box center [398, 130] width 111 height 14
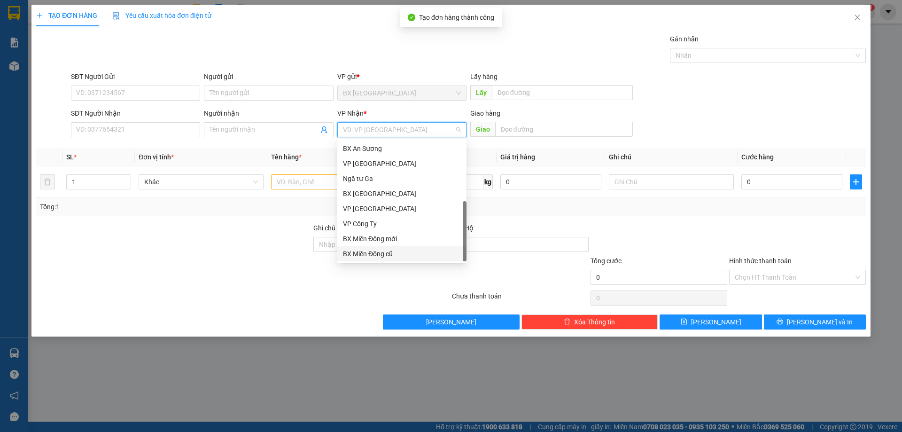
click at [395, 249] on div "BX Miền Đông cũ" at bounding box center [402, 254] width 118 height 10
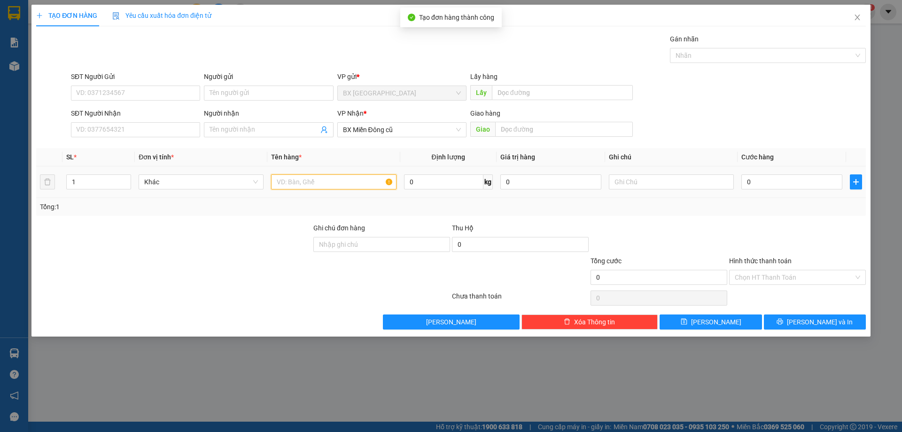
drag, startPoint x: 334, startPoint y: 183, endPoint x: 346, endPoint y: 181, distance: 12.9
click at [333, 183] on input "text" at bounding box center [333, 181] width 125 height 15
type input "HOÀNG TK"
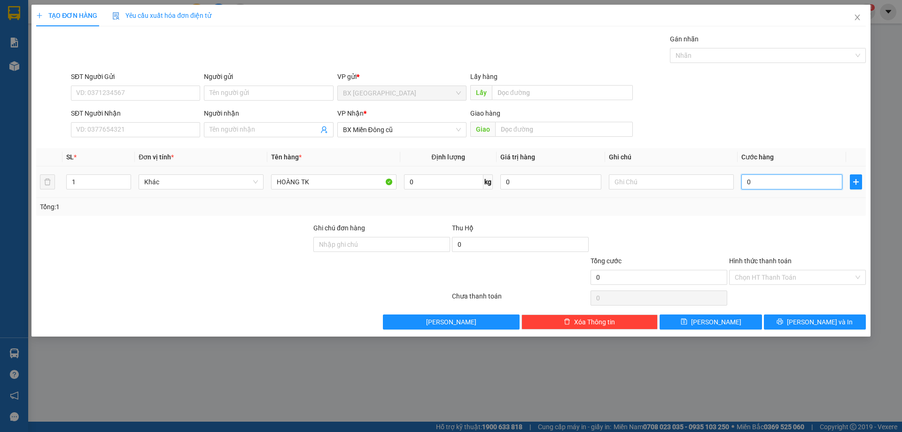
click at [818, 182] on input "0" at bounding box center [792, 181] width 101 height 15
type input "7"
type input "70"
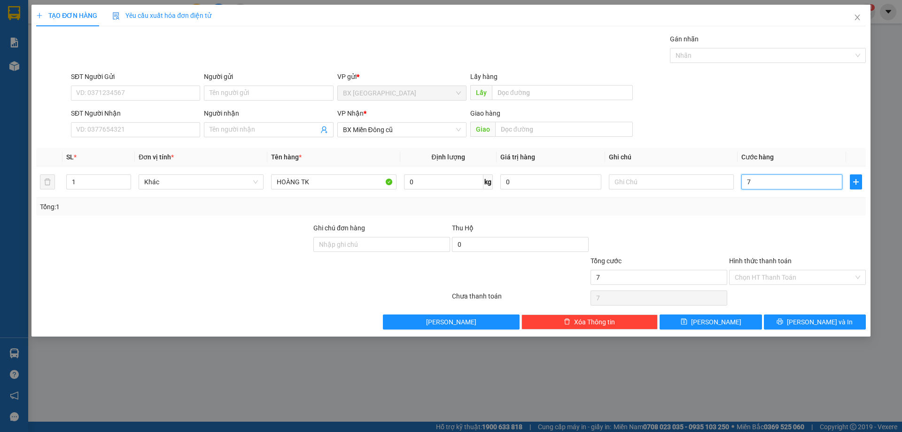
type input "70"
type input "700"
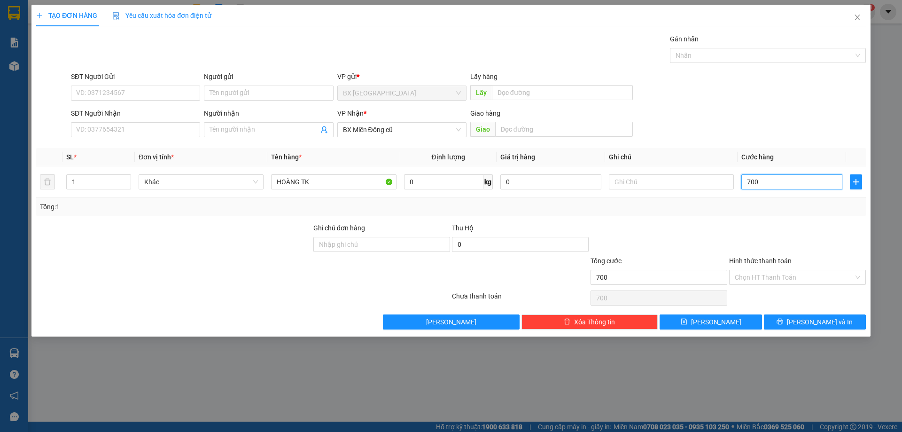
type input "7.000"
click at [698, 313] on div "Transit Pickup Surcharge Ids Transit Deliver Surcharge Ids Transit Deliver Surc…" at bounding box center [451, 182] width 830 height 296
click at [687, 320] on icon "save" at bounding box center [684, 322] width 6 height 6
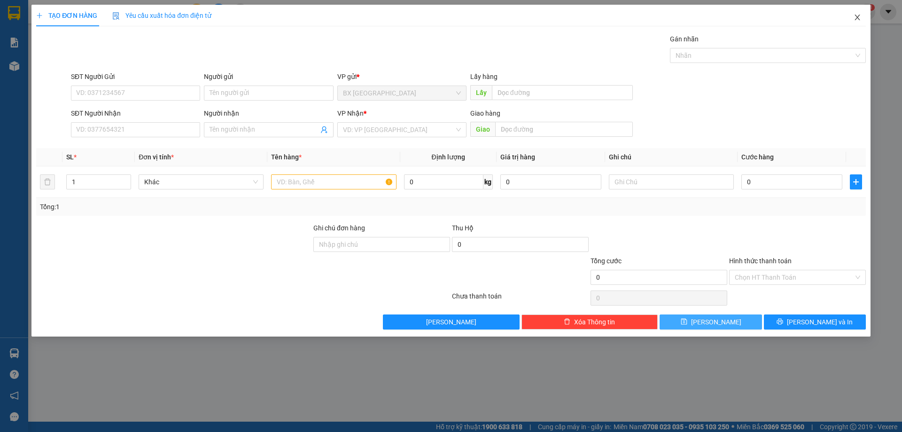
click at [854, 16] on icon "close" at bounding box center [858, 18] width 8 height 8
click at [856, 16] on span "xuantriem.binhtam" at bounding box center [819, 12] width 79 height 12
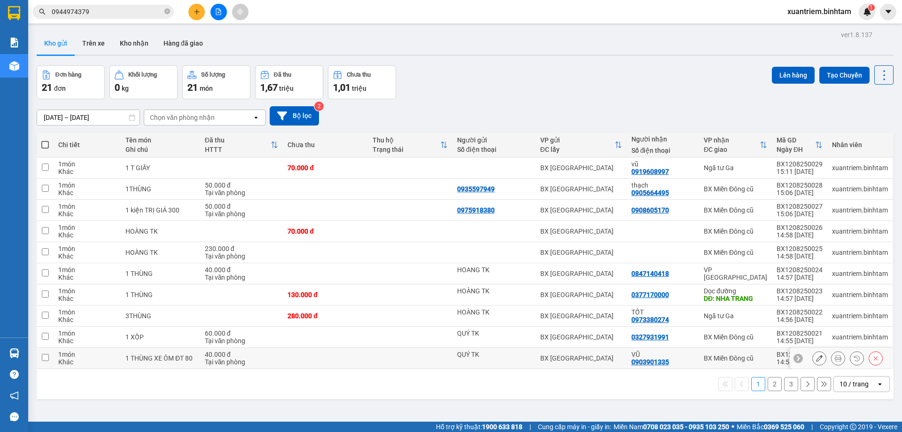
scroll to position [43, 0]
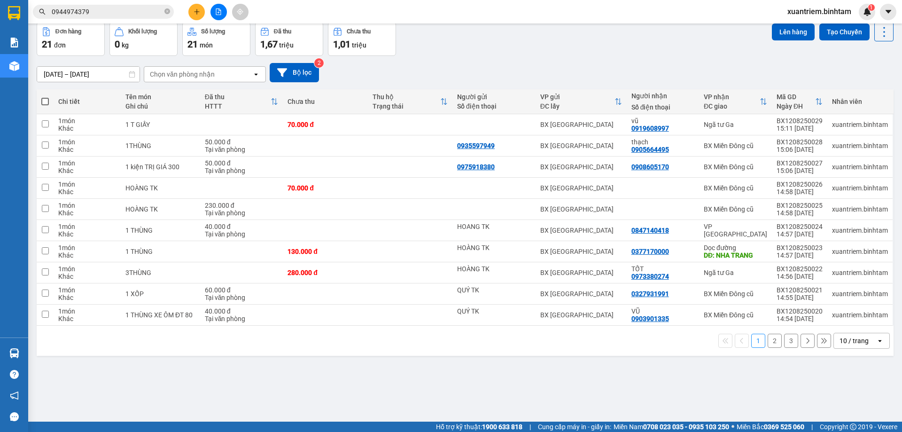
click at [768, 344] on button "2" at bounding box center [775, 341] width 14 height 14
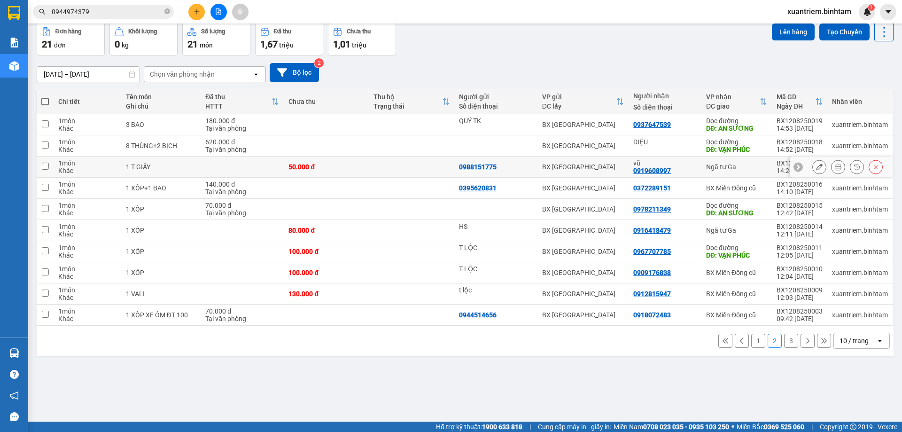
click at [871, 161] on button at bounding box center [875, 167] width 13 height 16
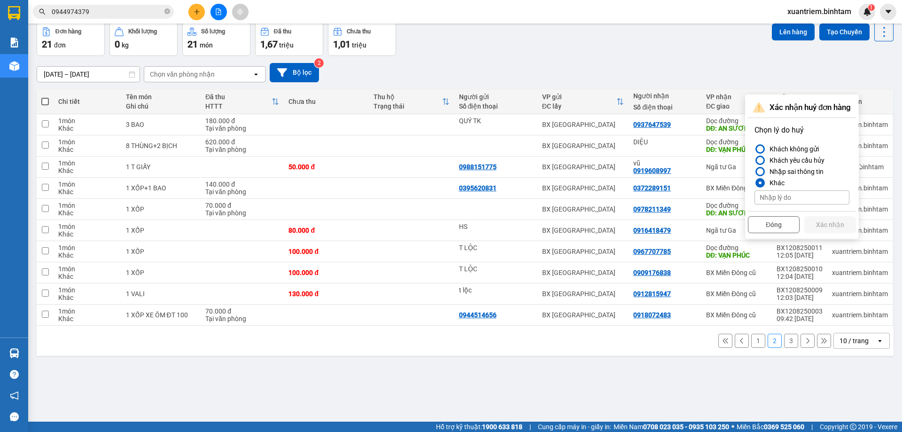
click at [793, 201] on input at bounding box center [802, 197] width 95 height 14
click at [820, 223] on button "Xác nhận" at bounding box center [831, 224] width 52 height 17
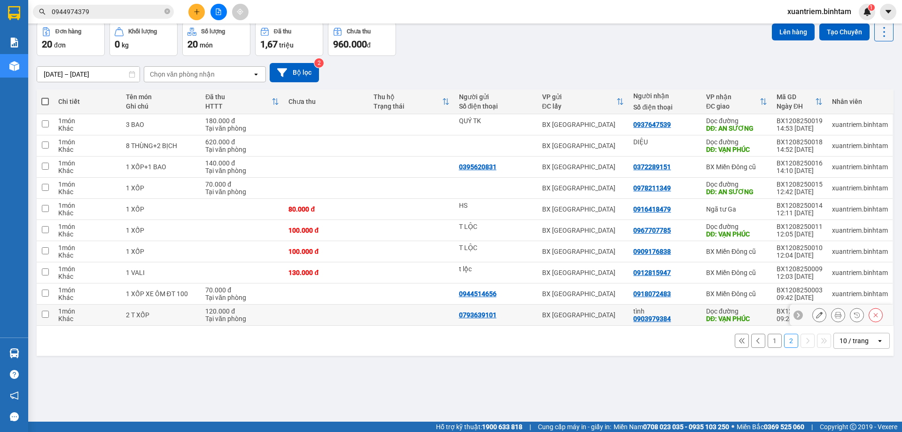
scroll to position [0, 0]
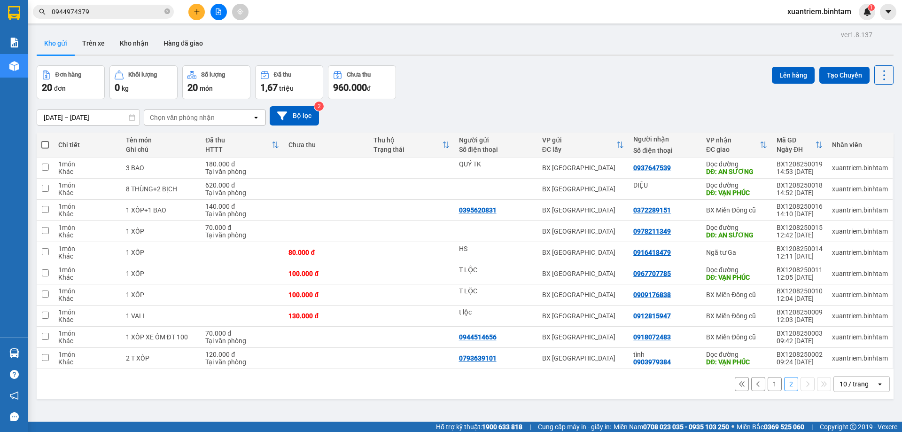
click at [149, 402] on div "ver 1.8.137 Kho gửi Trên xe Kho nhận Hàng đã giao Đơn hàng 20 đơn Khối lượng 0 …" at bounding box center [465, 244] width 865 height 432
